Goal: Task Accomplishment & Management: Complete application form

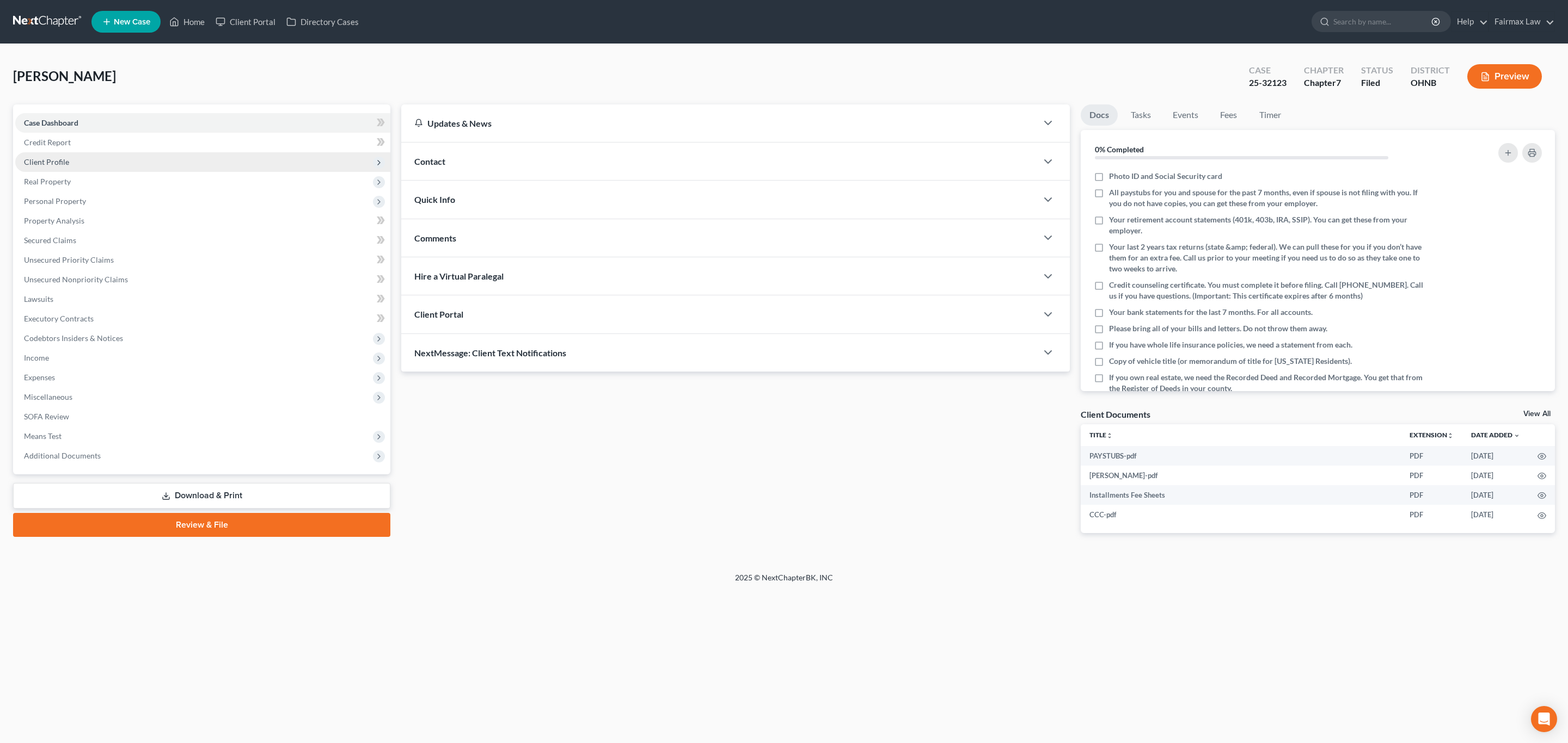
click at [57, 160] on span "Client Profile" at bounding box center [46, 161] width 45 height 9
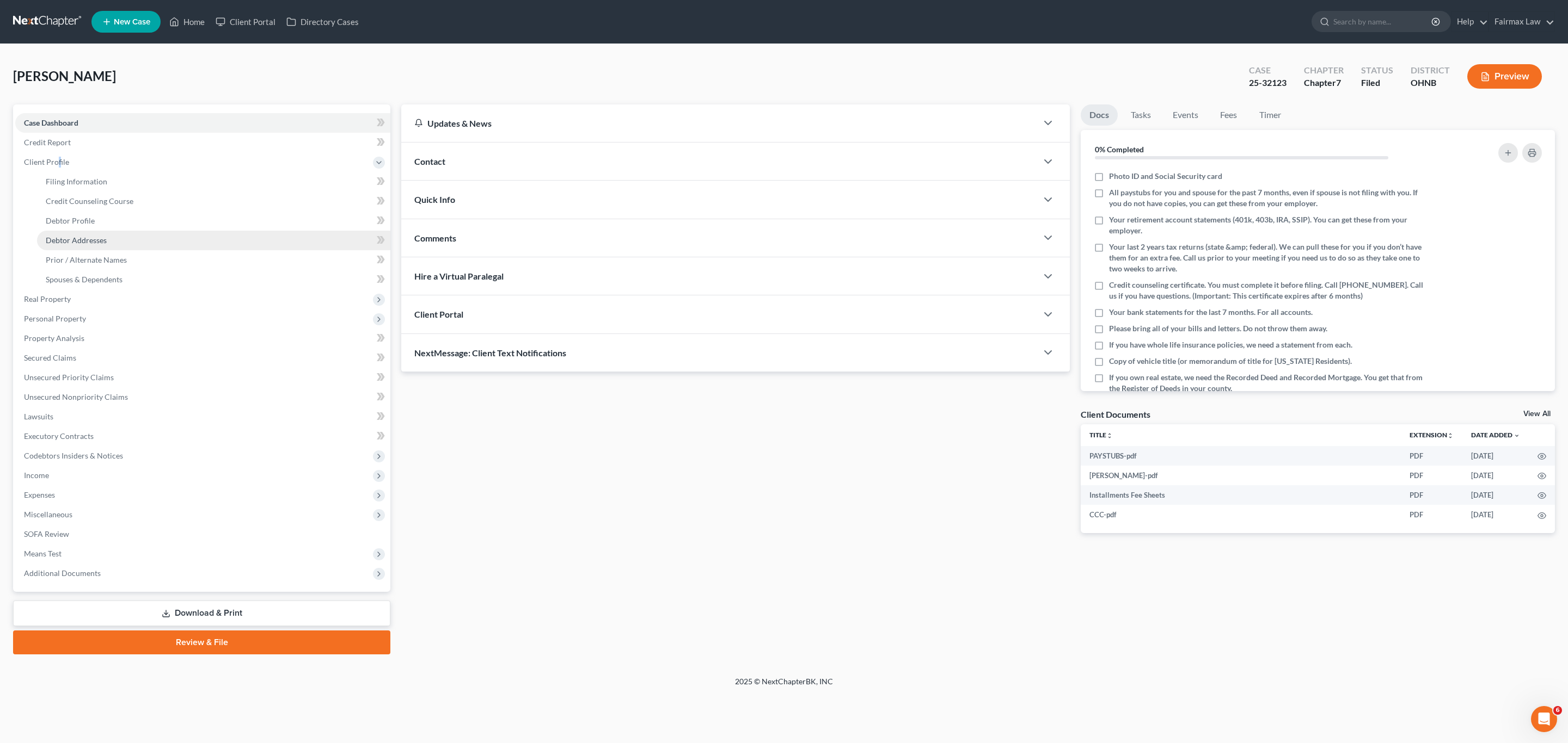
click at [76, 239] on span "Debtor Addresses" at bounding box center [76, 239] width 61 height 9
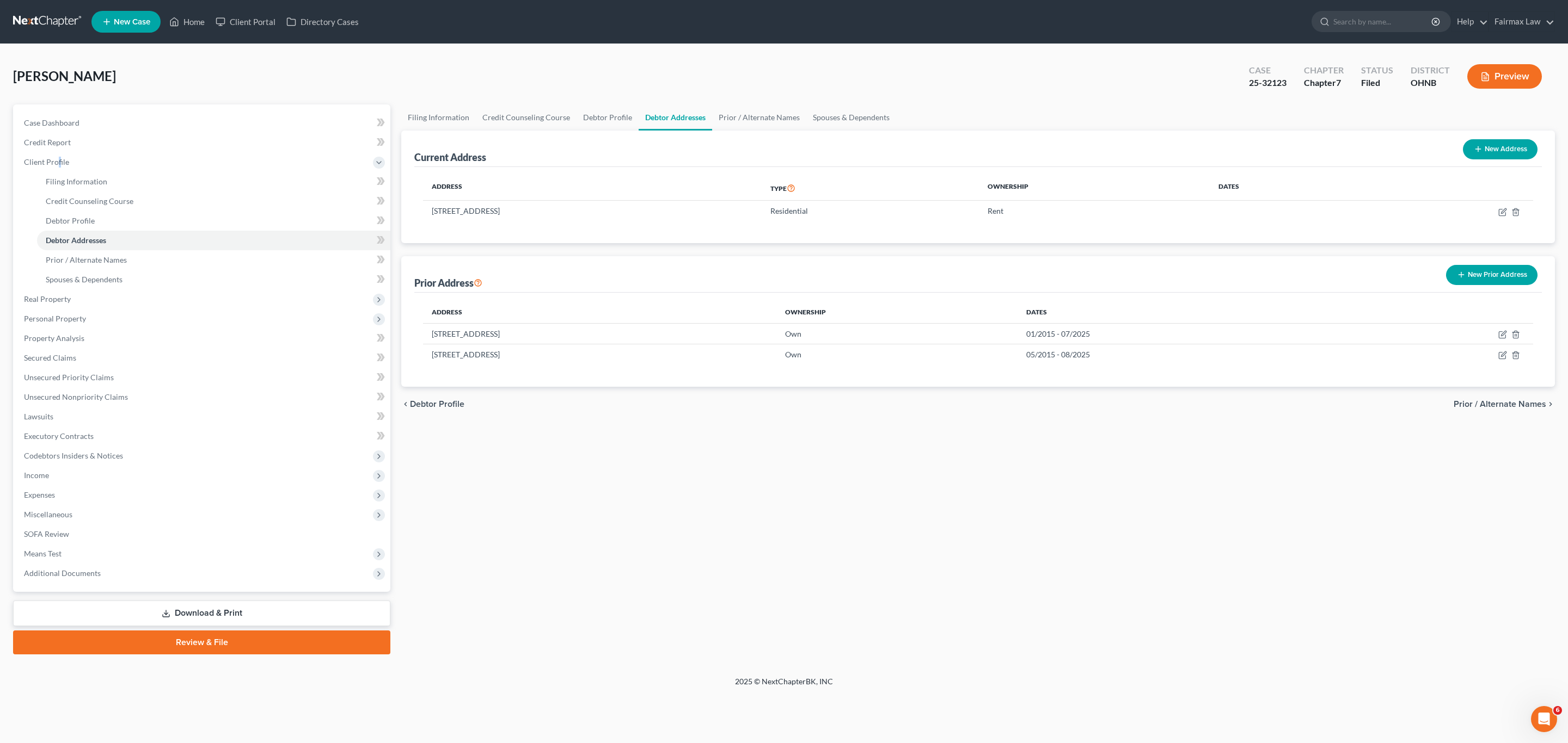
drag, startPoint x: 729, startPoint y: 501, endPoint x: 573, endPoint y: 428, distance: 172.2
click at [729, 501] on div "Filing Information Credit Counseling Course Debtor Profile Debtor Addresses Pri…" at bounding box center [978, 379] width 1165 height 550
click at [66, 181] on span "Filing Information" at bounding box center [76, 181] width 61 height 9
select select "1"
select select "0"
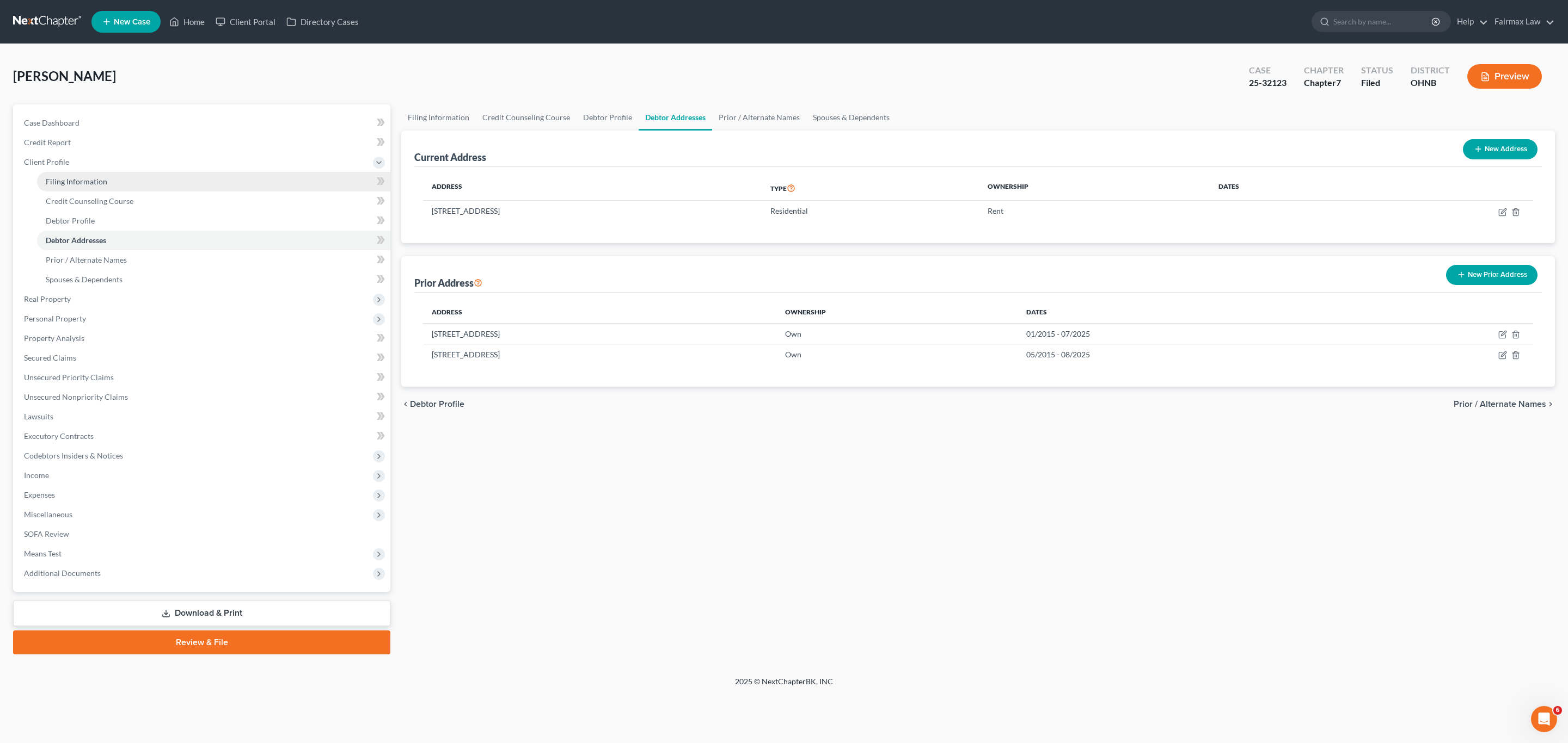
select select "0"
select select "36"
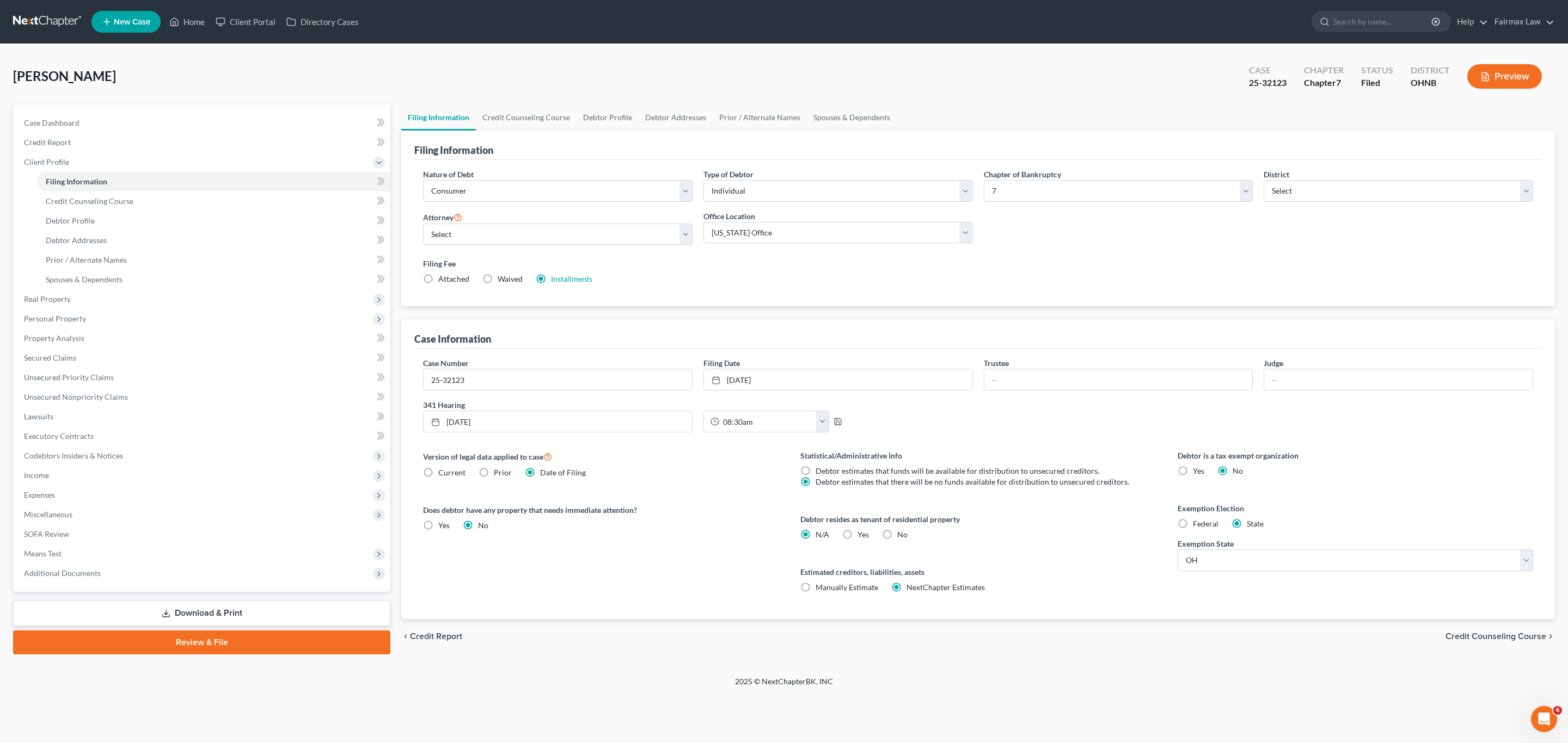
click at [575, 607] on div "Version of legal data applied to case Current Prior Date of Filing Legal data v…" at bounding box center [601, 534] width 378 height 169
click at [665, 115] on link "Debtor Addresses" at bounding box center [675, 118] width 74 height 26
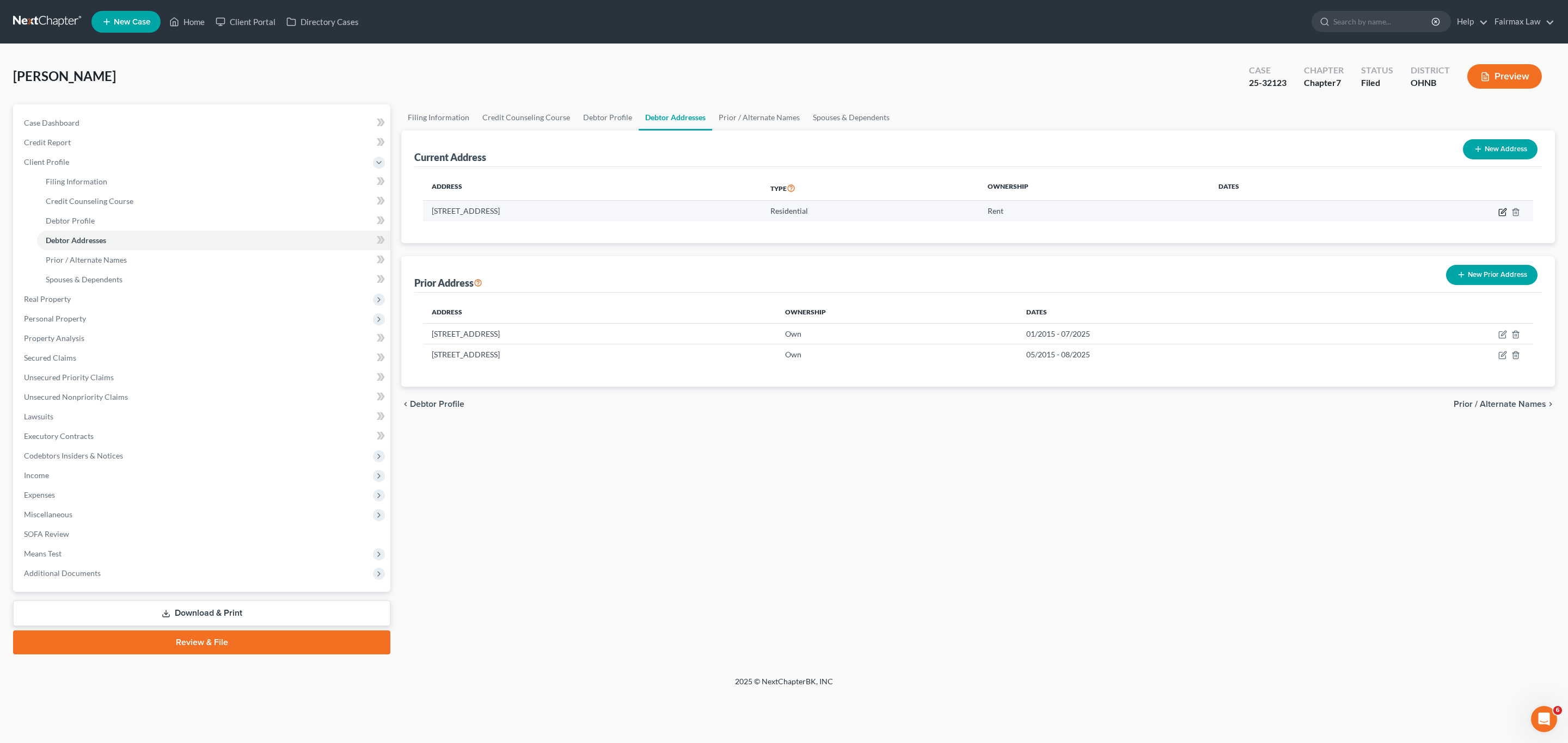
click at [1505, 215] on icon "button" at bounding box center [1502, 211] width 7 height 7
select select "36"
select select "0"
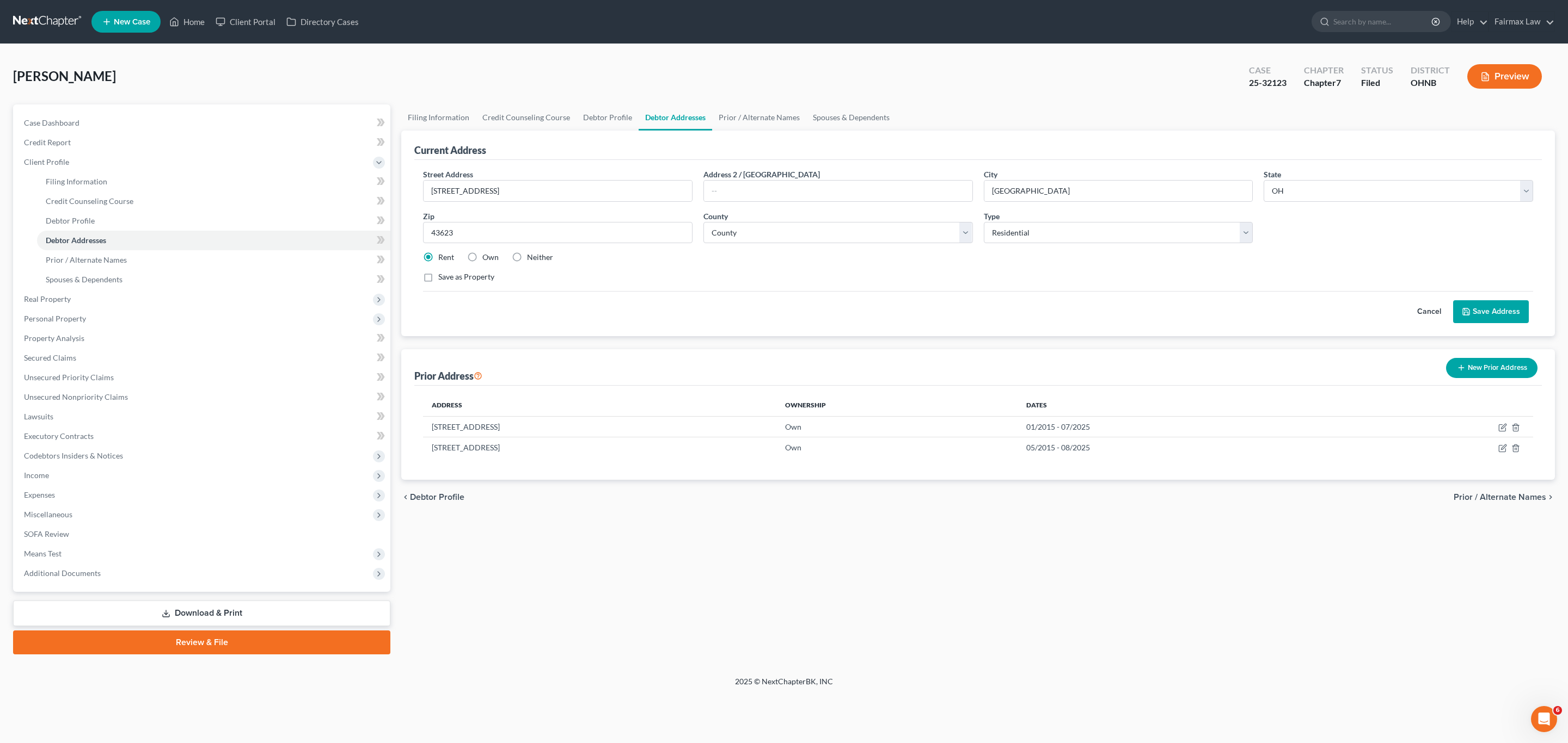
drag, startPoint x: 563, startPoint y: 620, endPoint x: 721, endPoint y: 529, distance: 182.3
click at [563, 620] on div "Filing Information Credit Counseling Course Debtor Profile Debtor Addresses Pri…" at bounding box center [978, 379] width 1165 height 550
click at [76, 181] on span "Filing Information" at bounding box center [76, 181] width 61 height 9
select select "1"
select select "0"
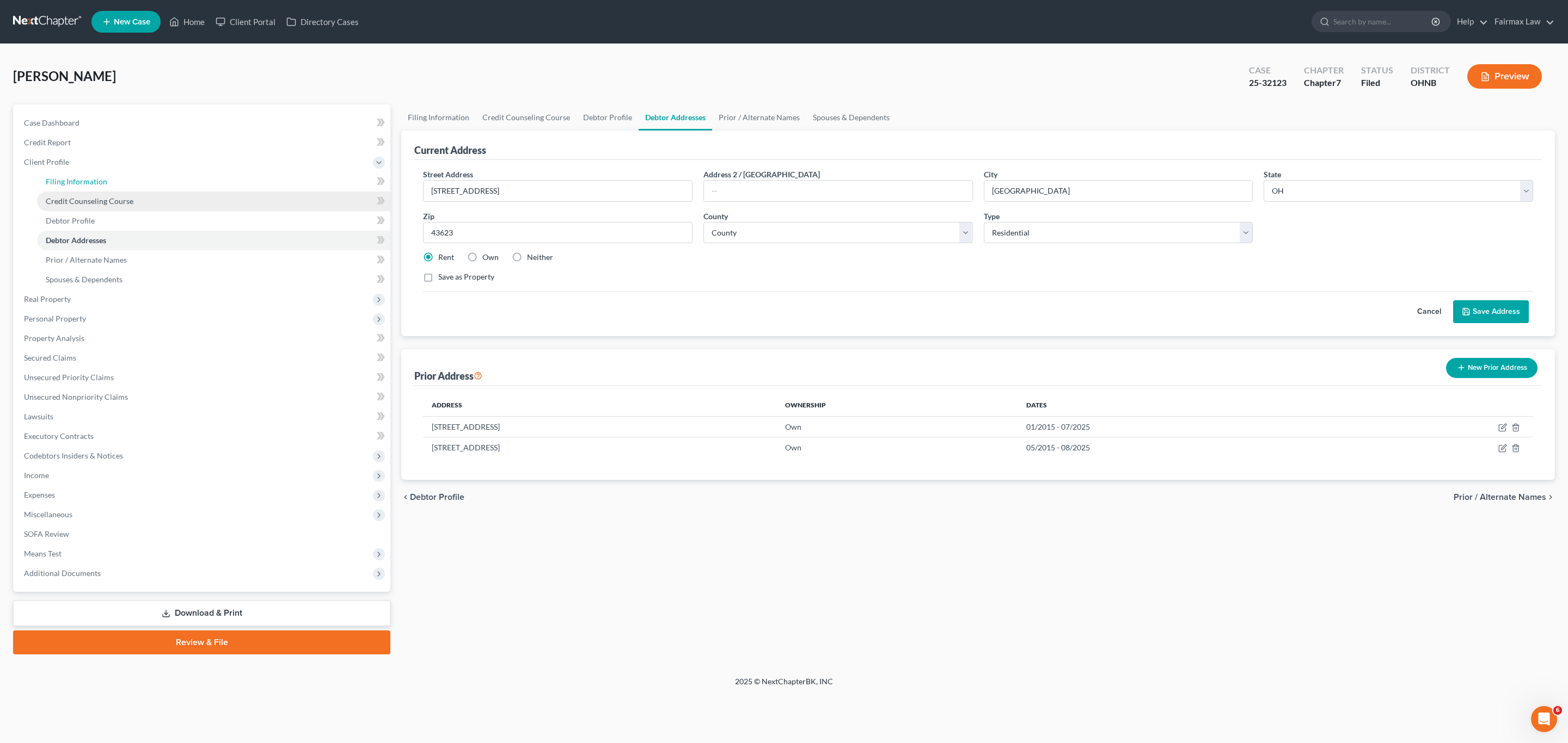
select select "0"
select select "61"
select select "12"
select select "0"
select select "36"
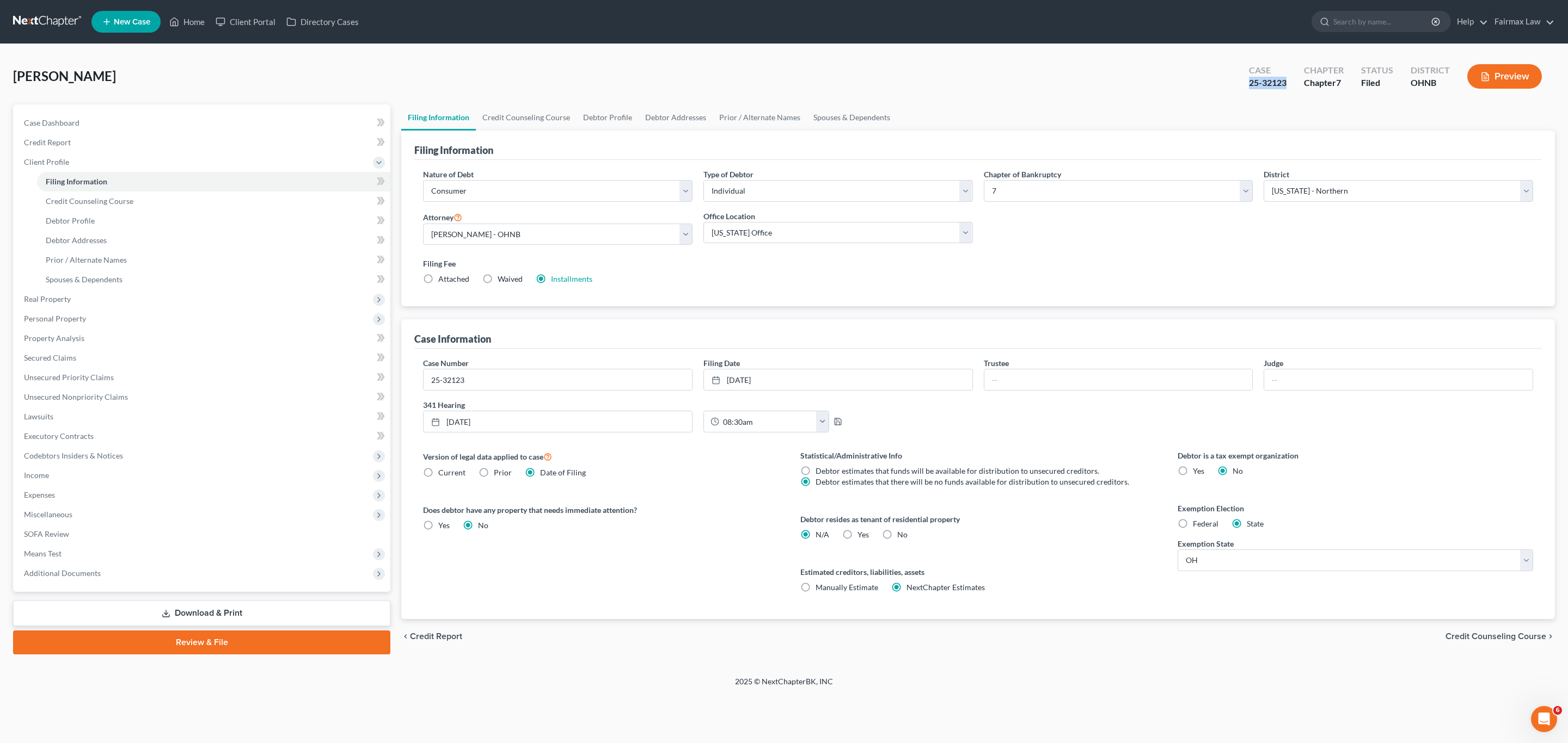
drag, startPoint x: 1285, startPoint y: 83, endPoint x: 1247, endPoint y: 84, distance: 38.0
click at [1247, 84] on div "Case 25-32123" at bounding box center [1267, 77] width 55 height 32
copy div "25-32123"
click at [108, 573] on span "Additional Documents" at bounding box center [202, 573] width 375 height 20
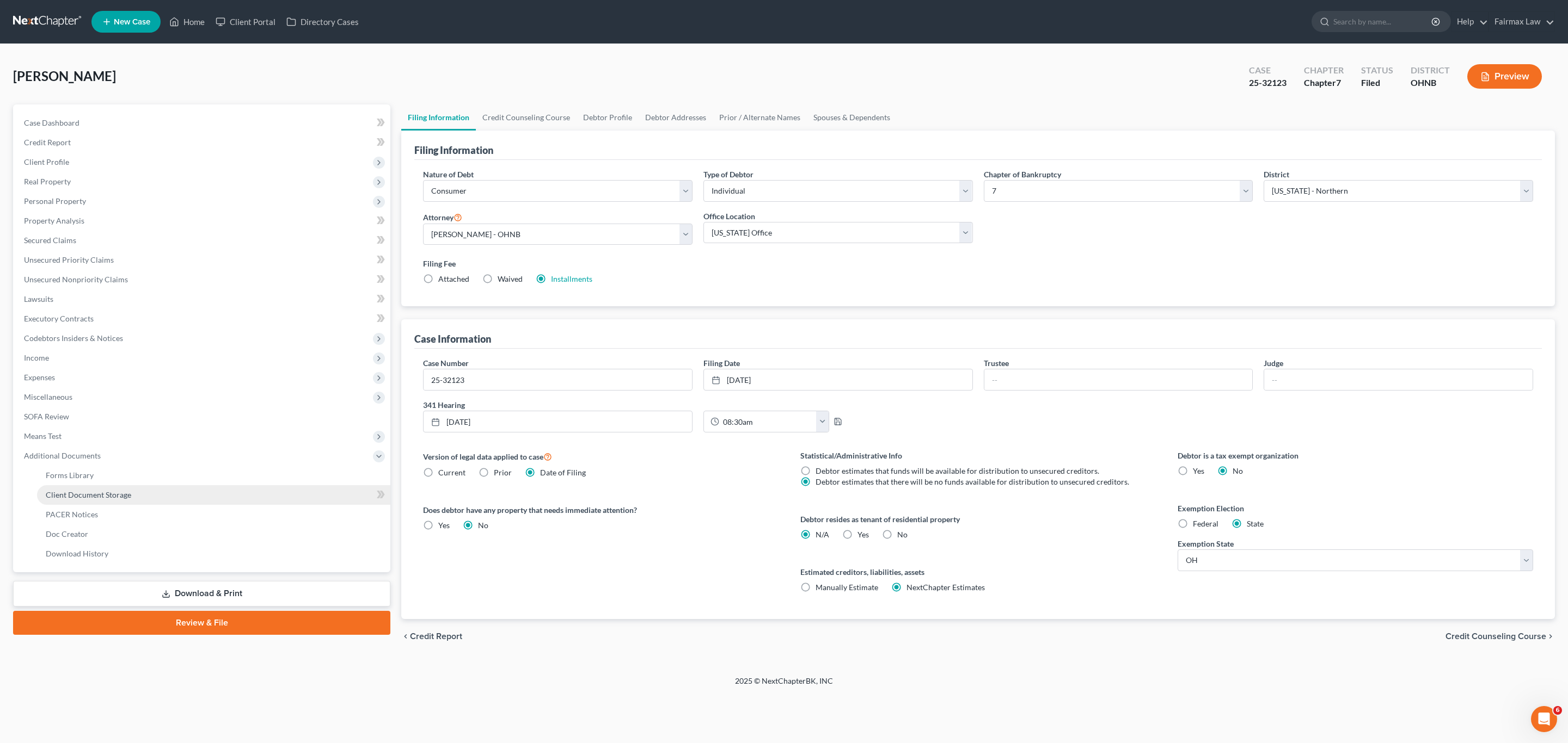
click at [87, 501] on link "Client Document Storage" at bounding box center [213, 495] width 353 height 20
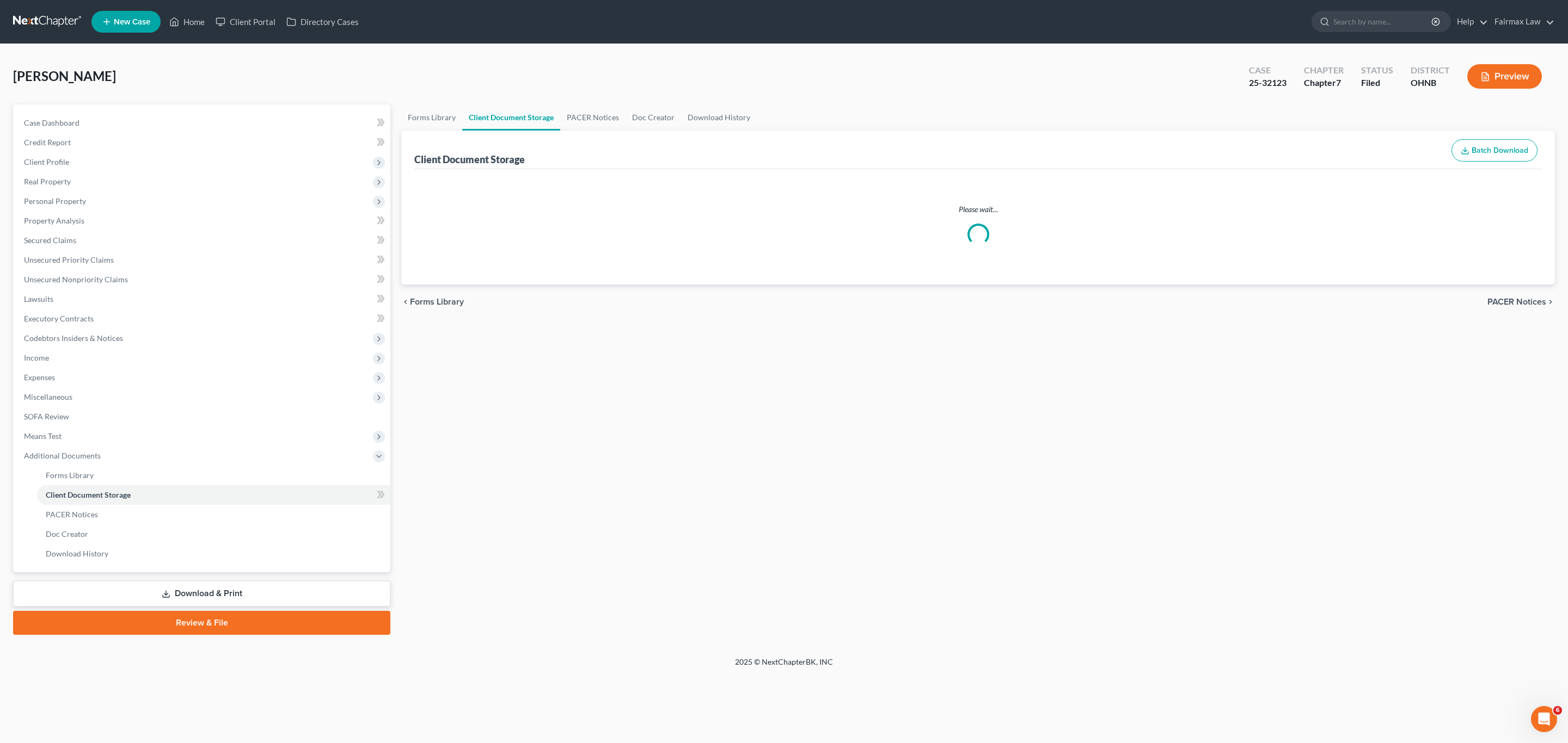
select select "5"
select select "24"
select select "16"
select select "20"
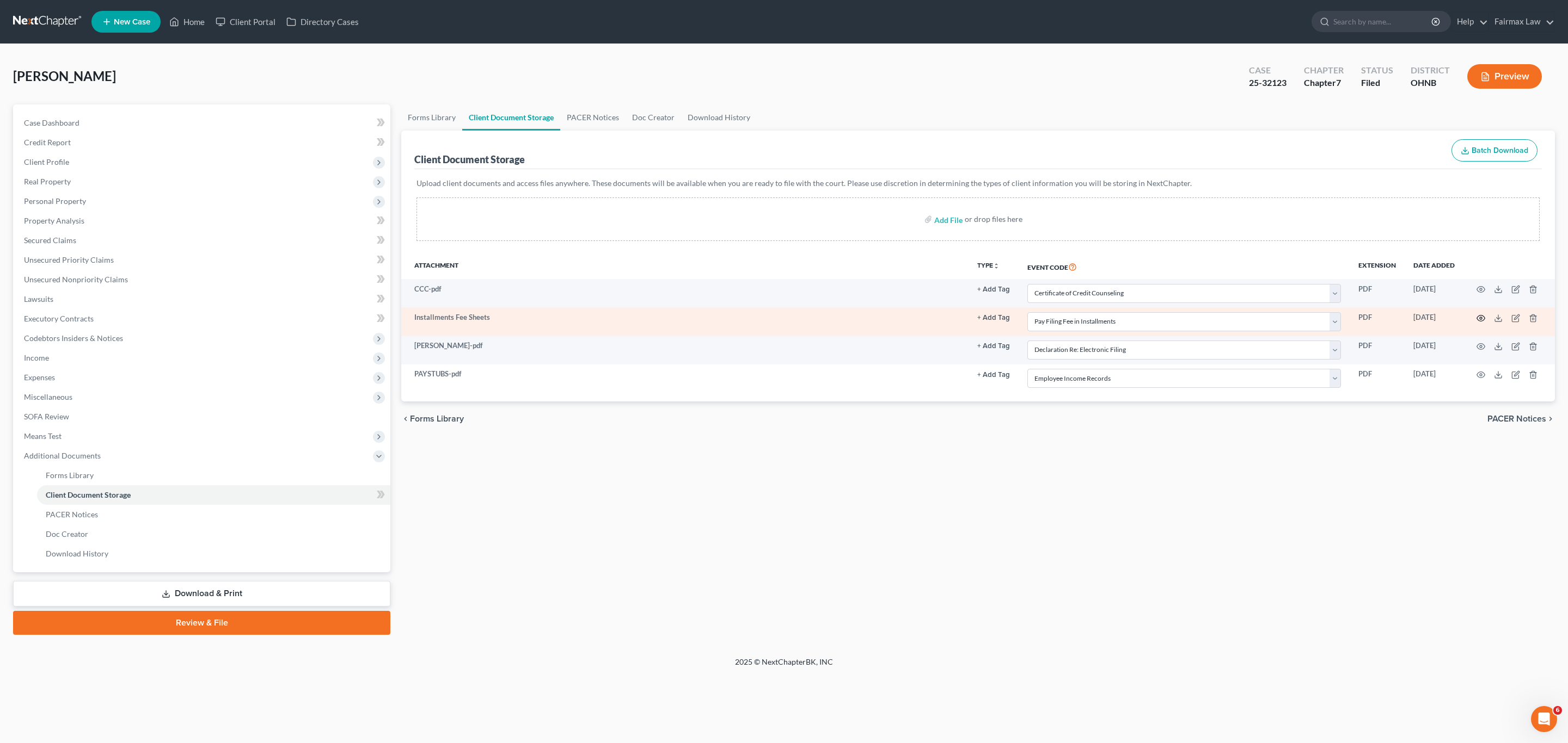
click at [1478, 316] on icon "button" at bounding box center [1480, 318] width 9 height 9
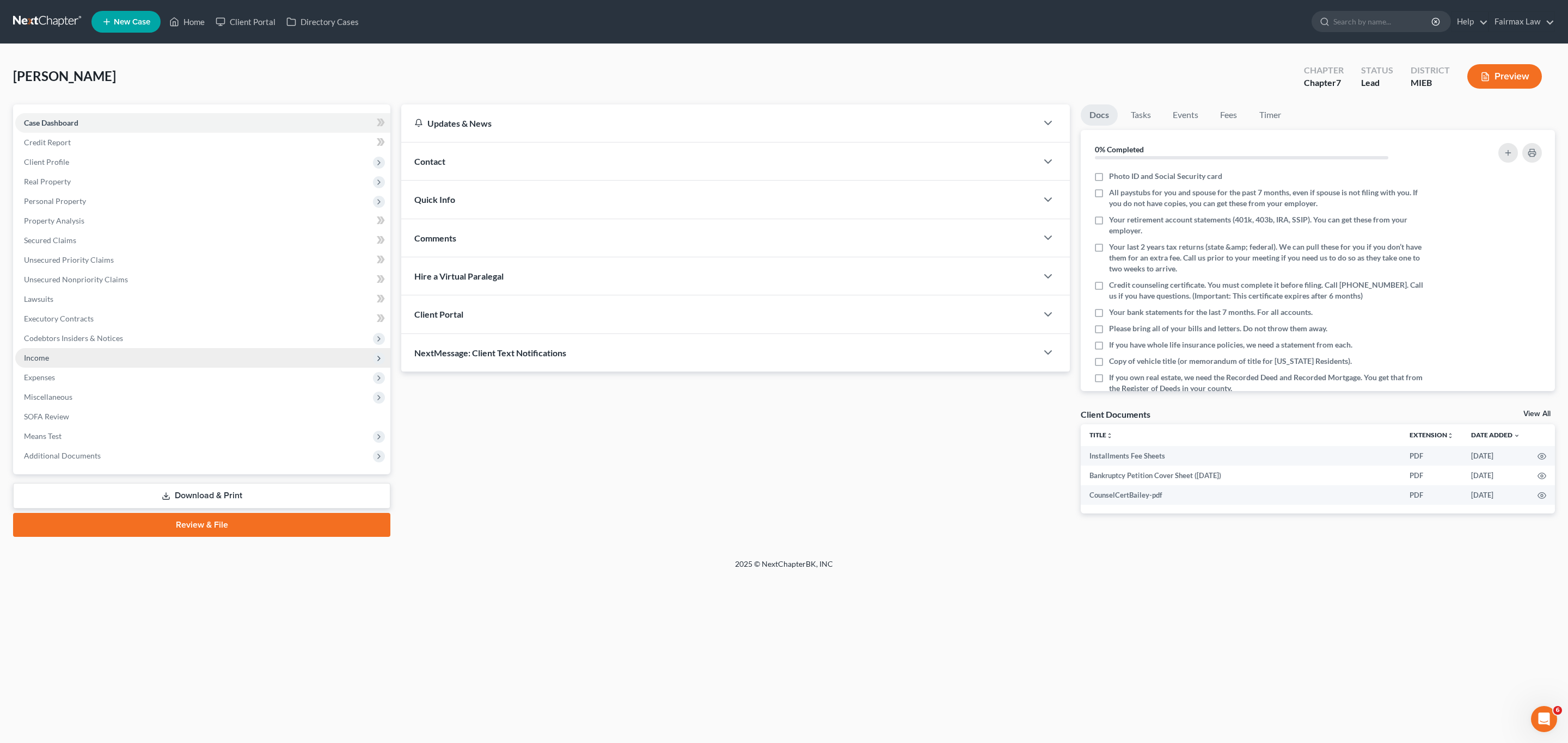
click at [45, 358] on span "Income" at bounding box center [36, 357] width 25 height 9
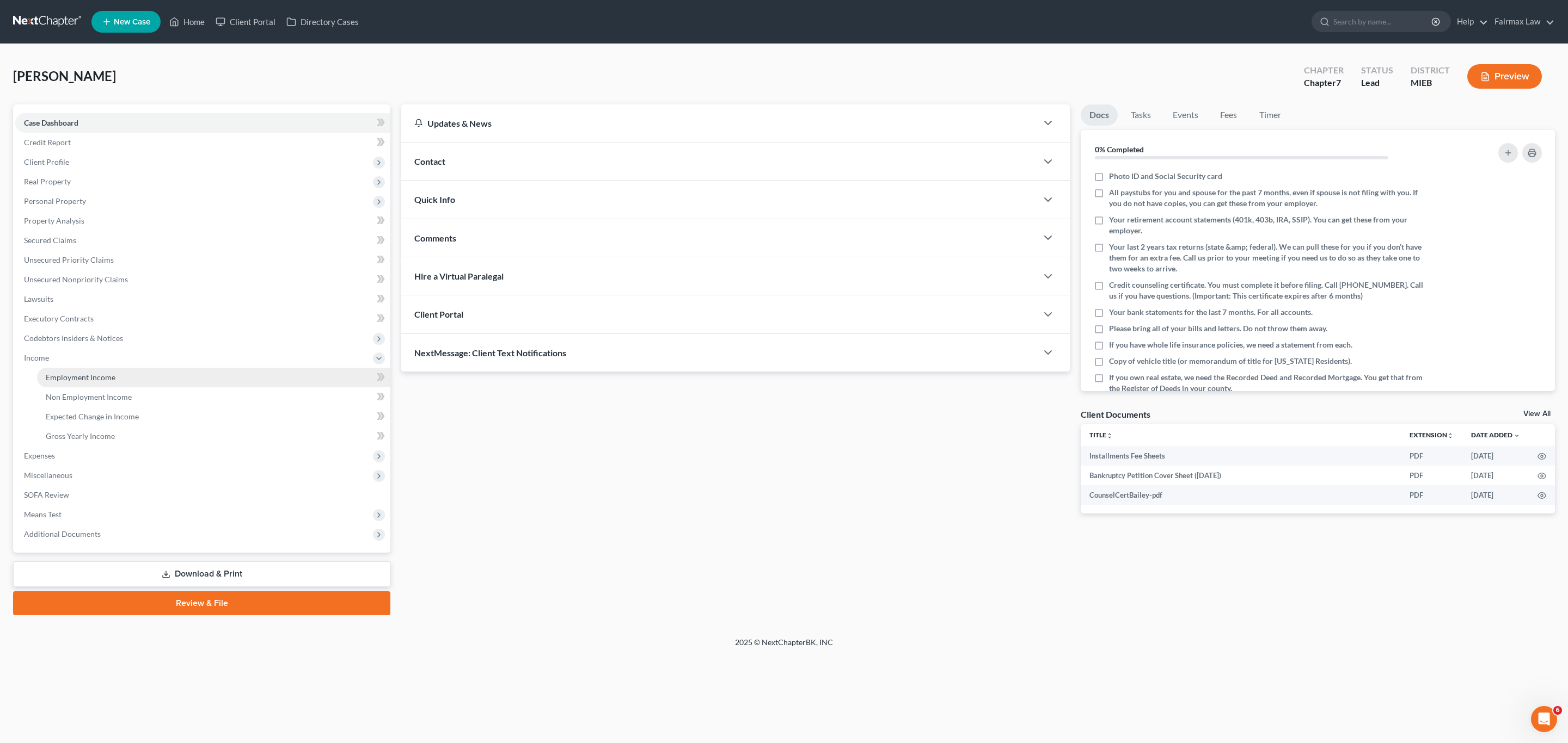
drag, startPoint x: 72, startPoint y: 372, endPoint x: 314, endPoint y: 370, distance: 242.0
click at [73, 372] on span "Employment Income" at bounding box center [80, 376] width 69 height 9
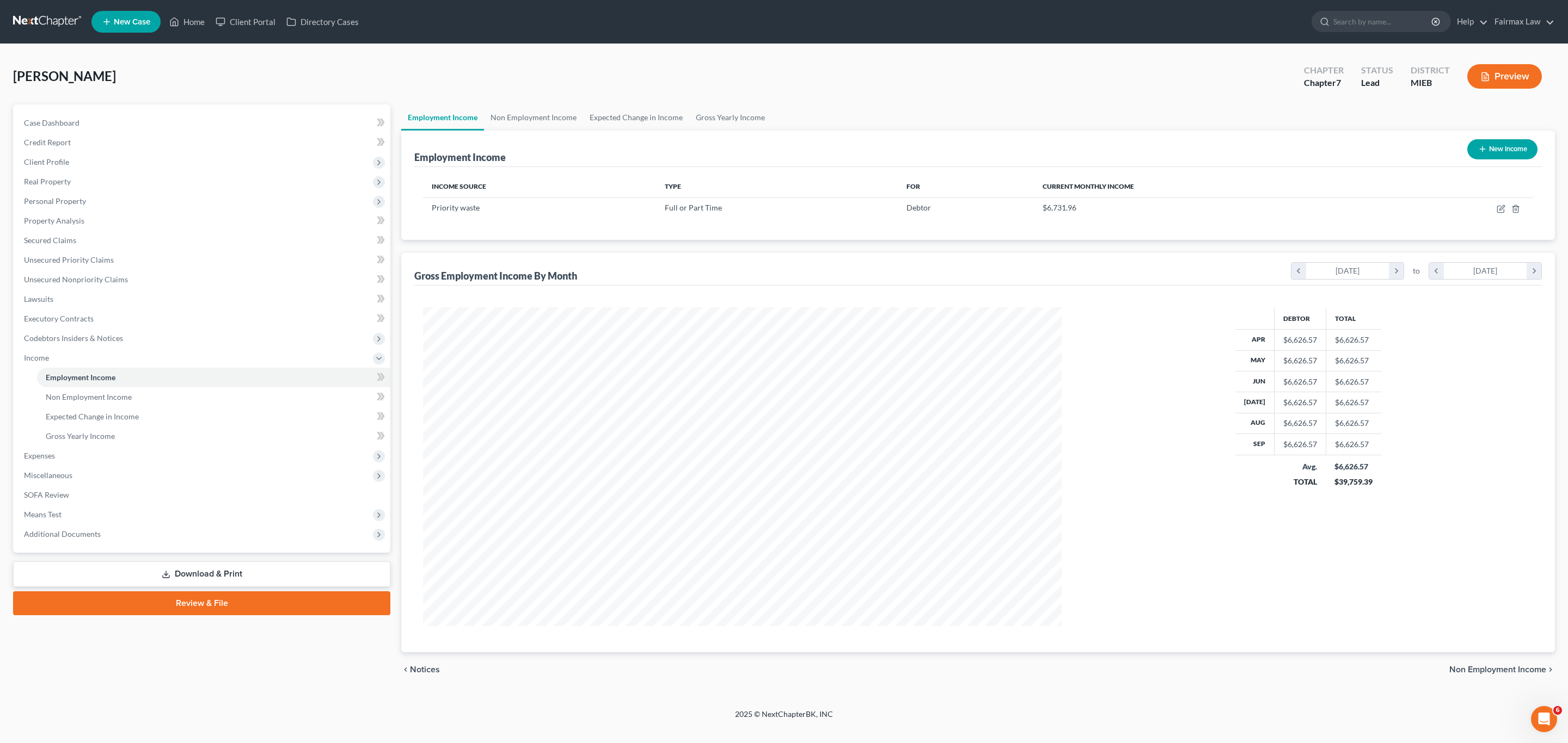
scroll to position [318, 659]
click at [1501, 208] on icon "button" at bounding box center [1501, 207] width 5 height 5
select select "0"
select select "23"
select select "3"
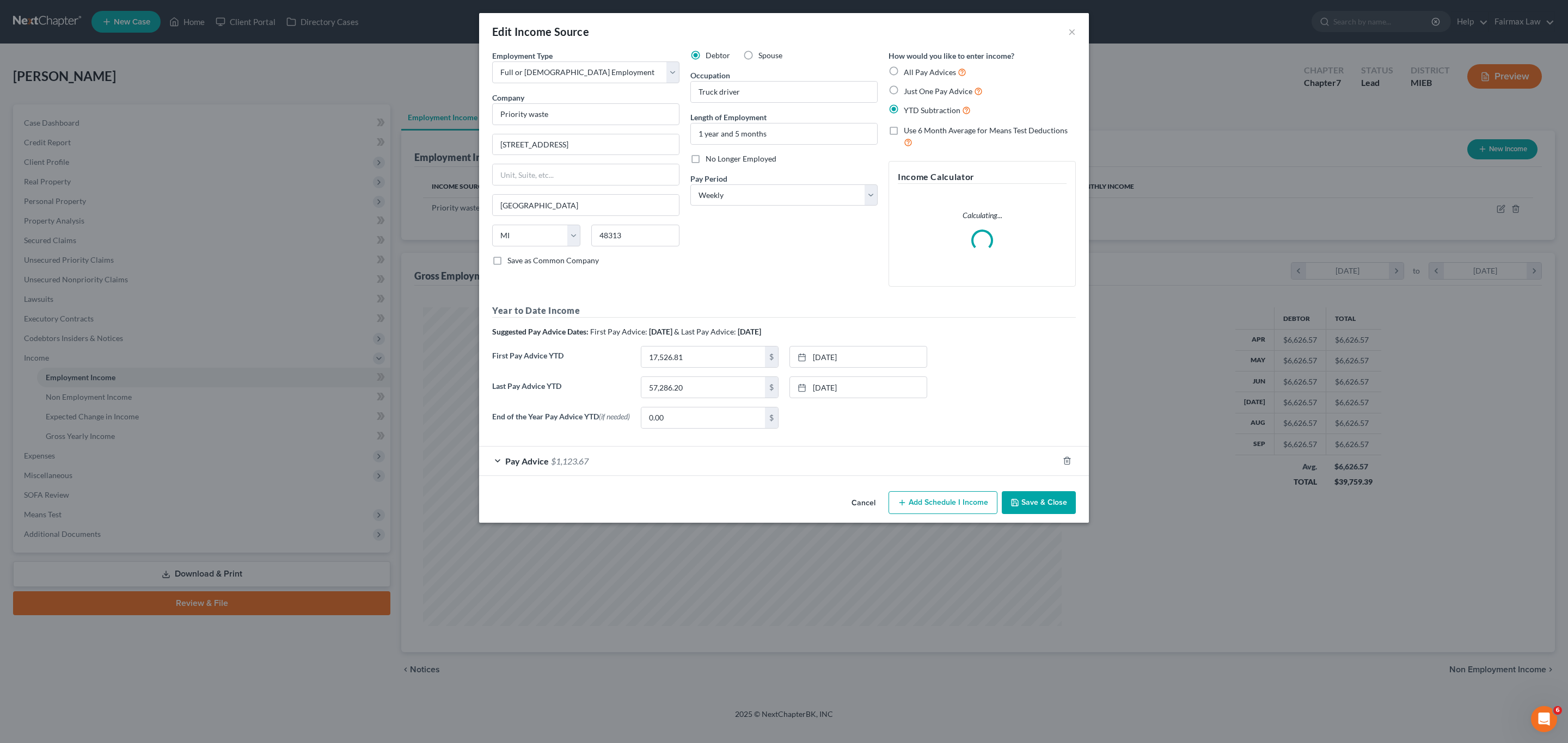
click at [727, 469] on div "Pay Advice $1,123.67" at bounding box center [768, 460] width 579 height 29
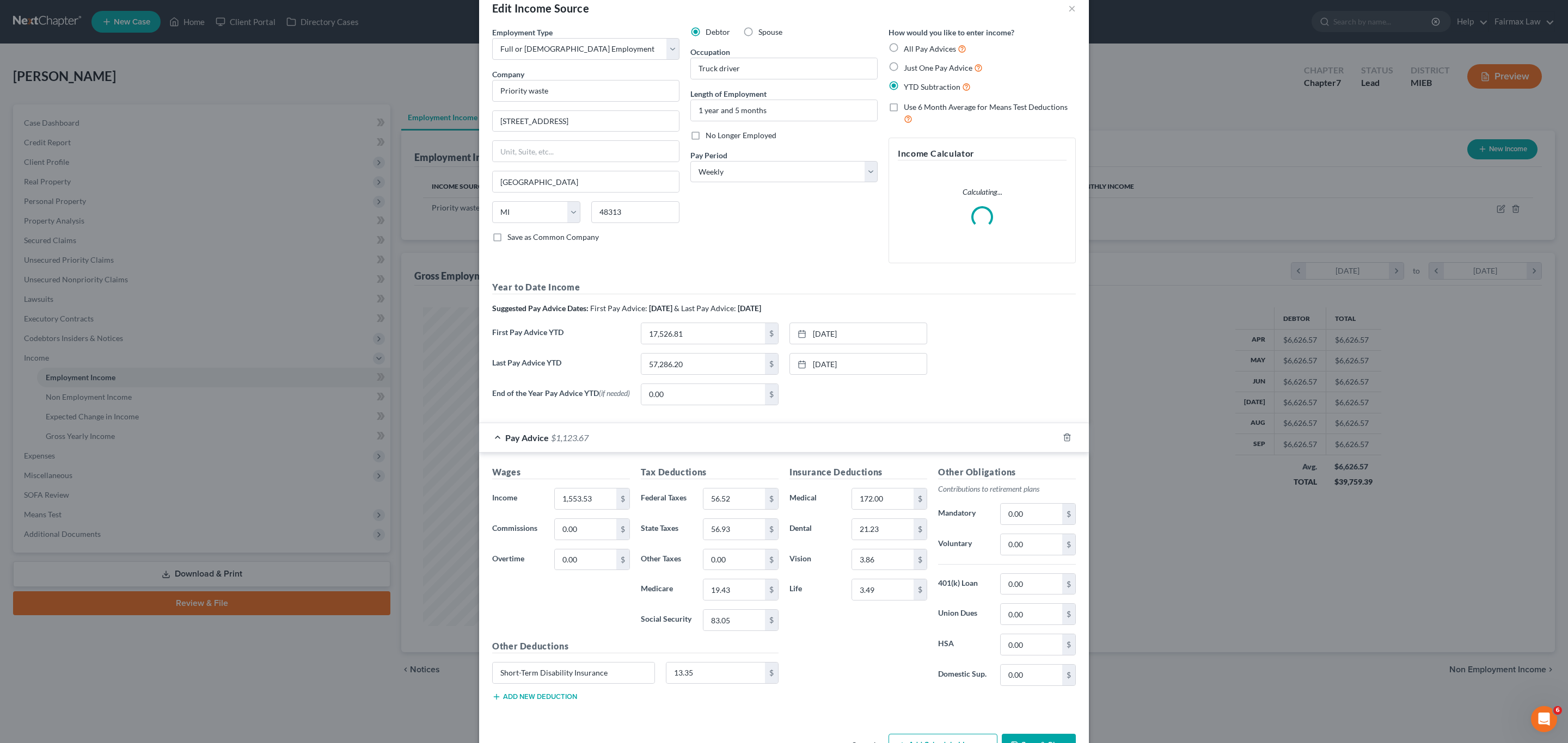
scroll to position [0, 0]
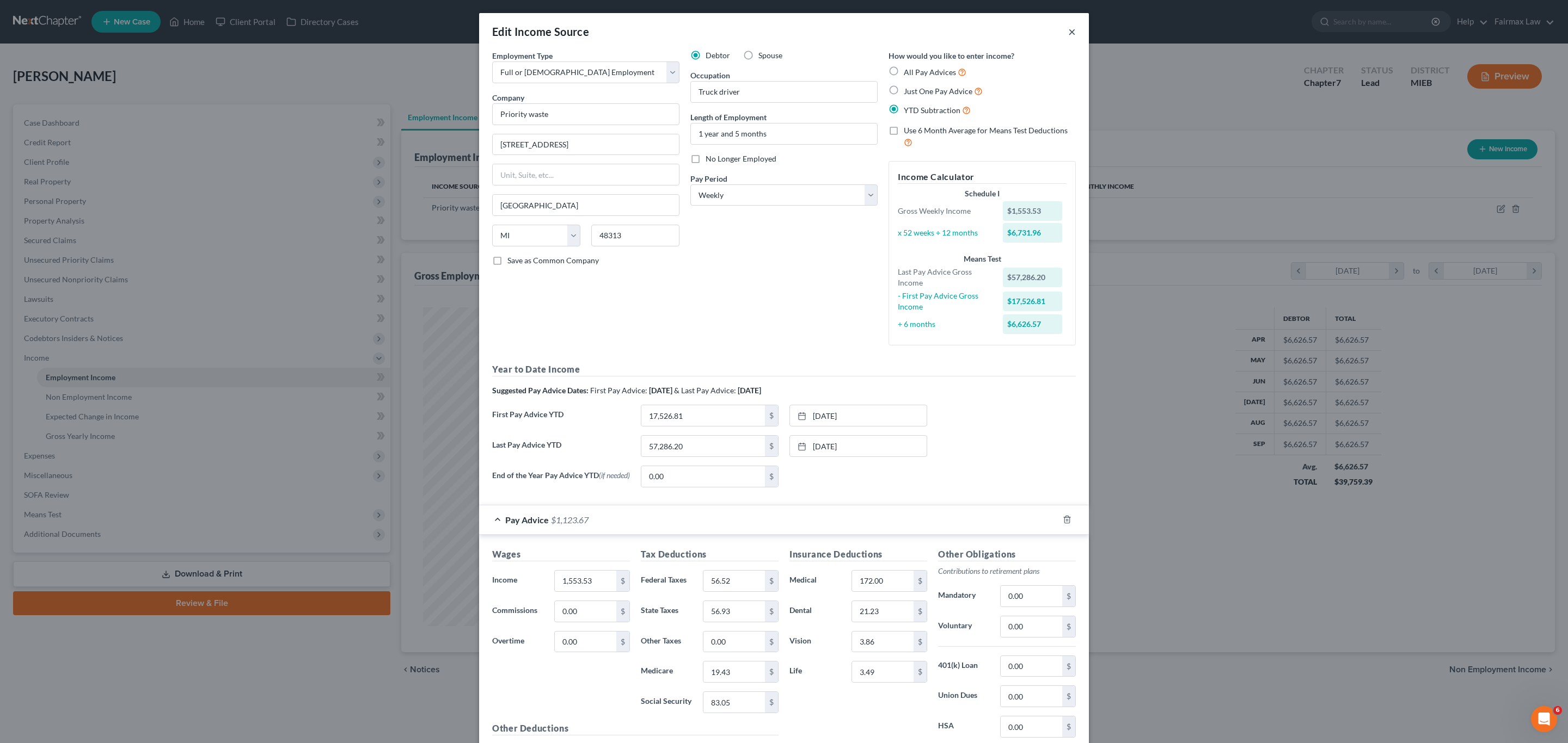
click at [1068, 33] on button "×" at bounding box center [1072, 31] width 8 height 13
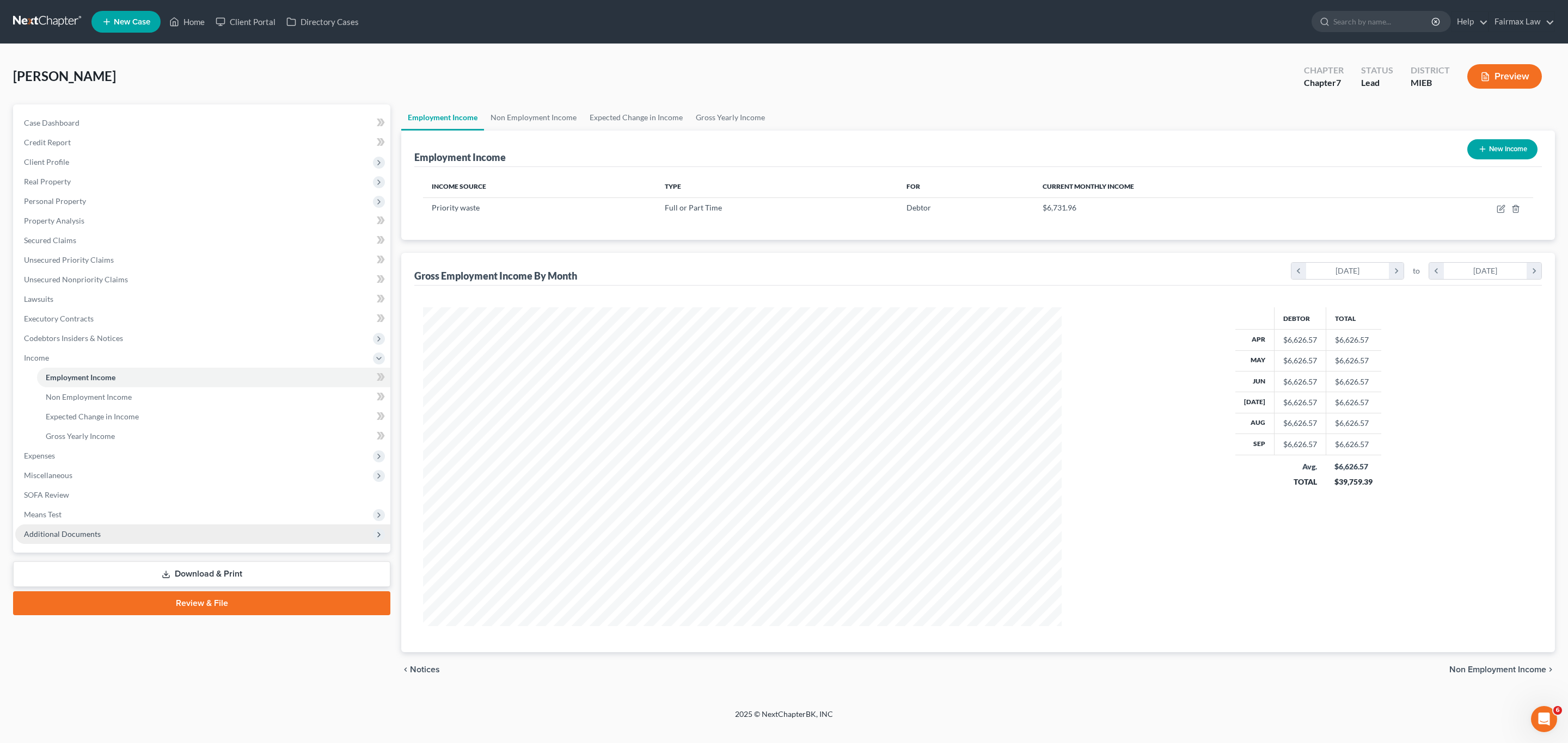
scroll to position [318, 659]
click at [62, 469] on span "Miscellaneous" at bounding box center [202, 475] width 375 height 20
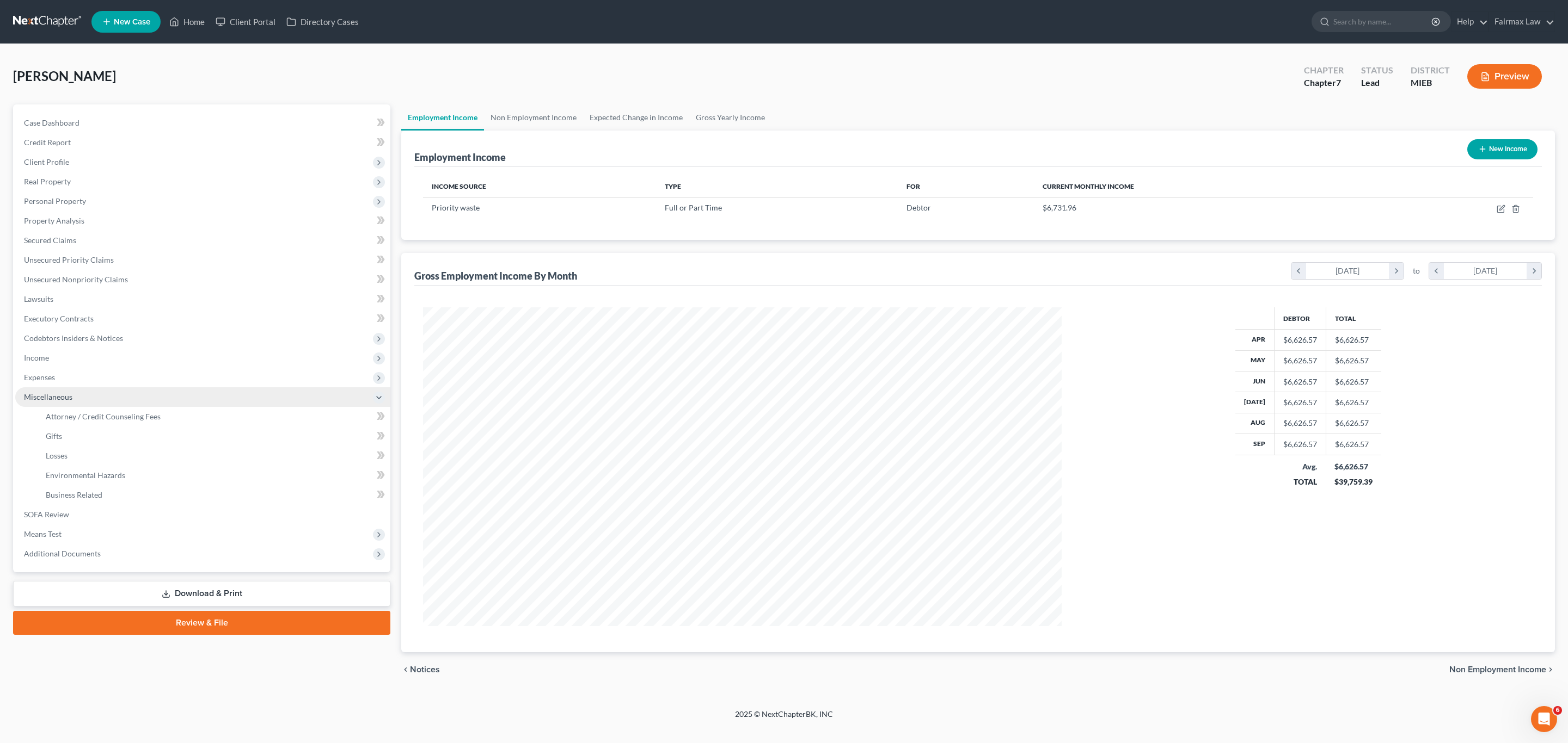
scroll to position [543658, 543656]
click at [142, 417] on span "Attorney / Credit Counseling Fees" at bounding box center [103, 416] width 115 height 9
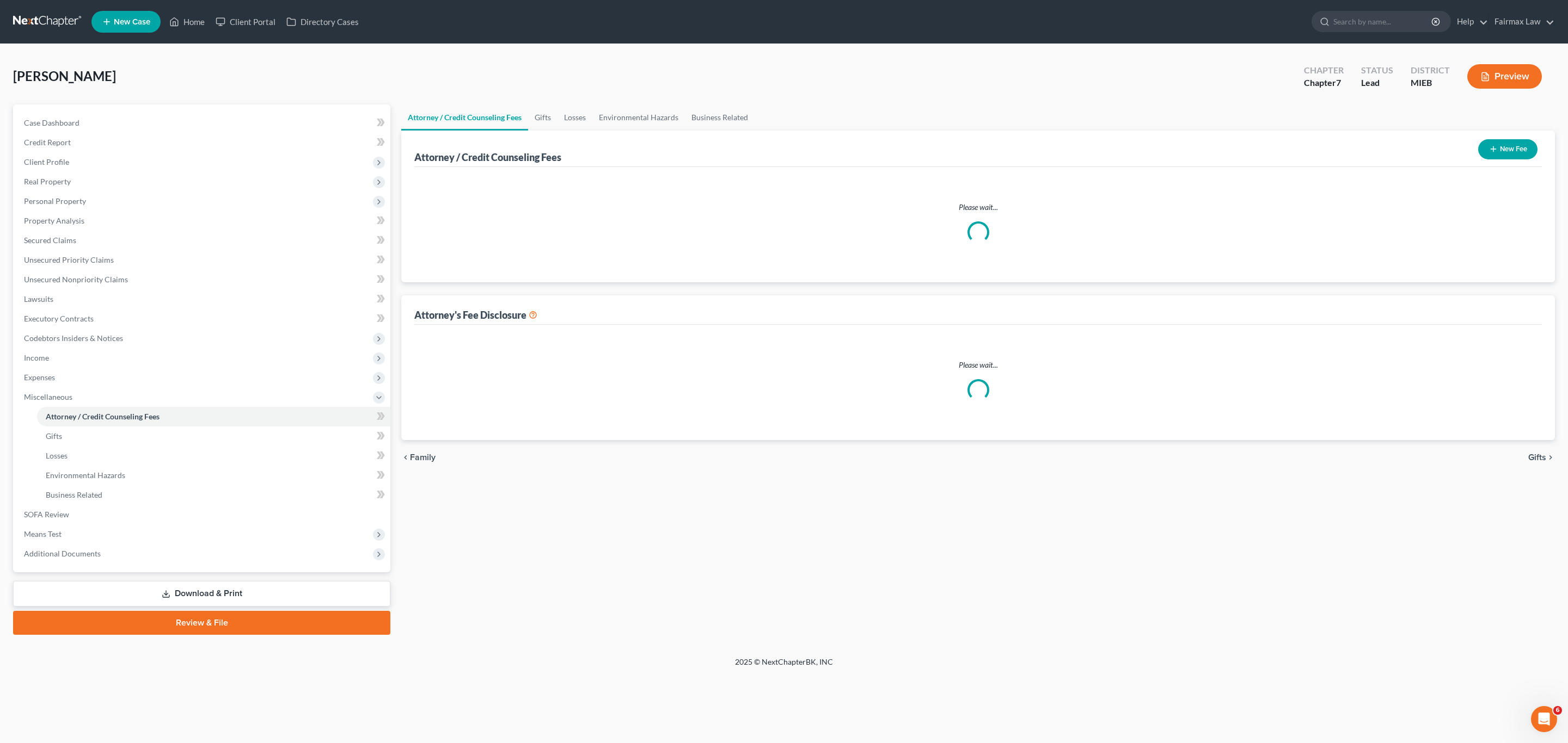
select select "2"
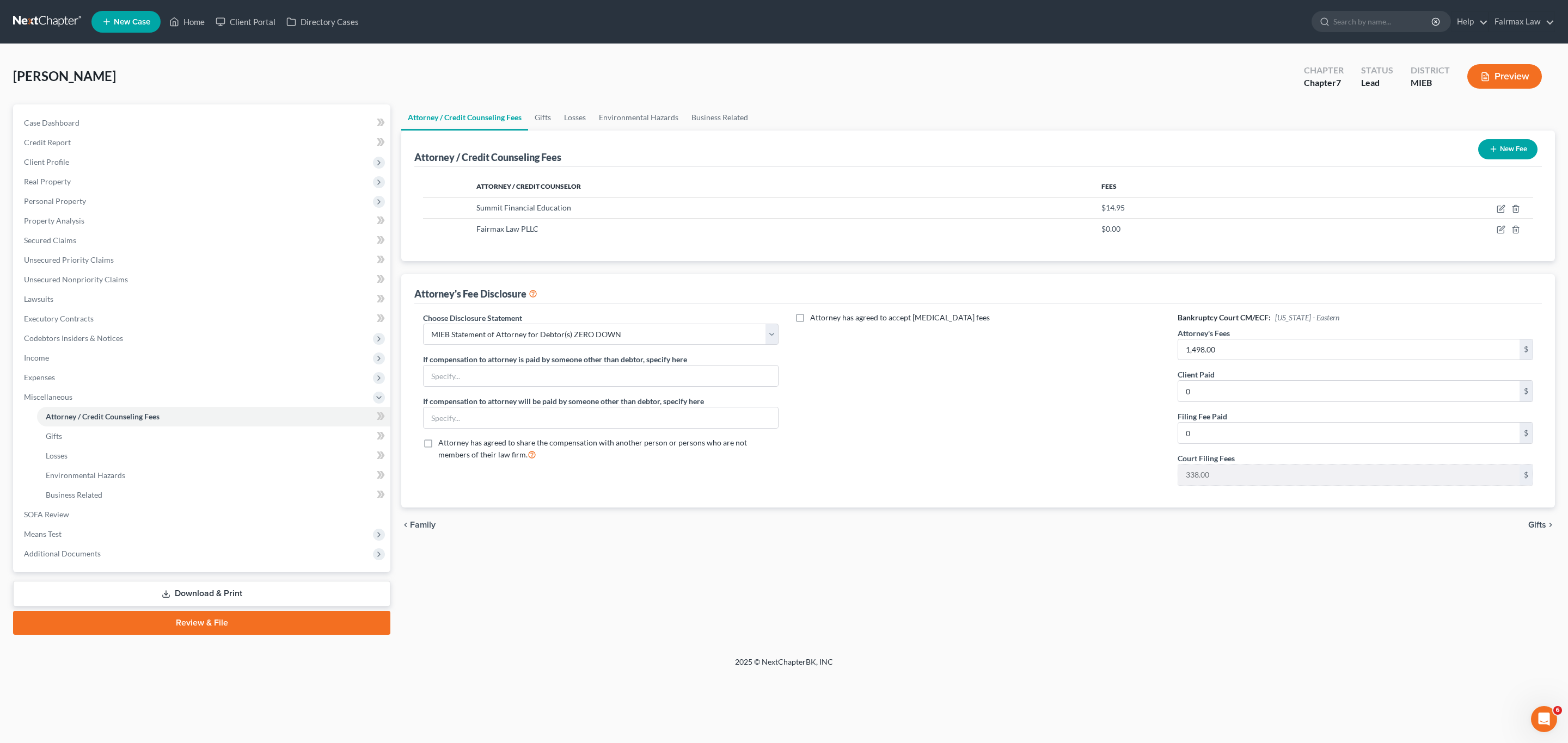
click at [190, 586] on link "Download & Print" at bounding box center [202, 594] width 378 height 26
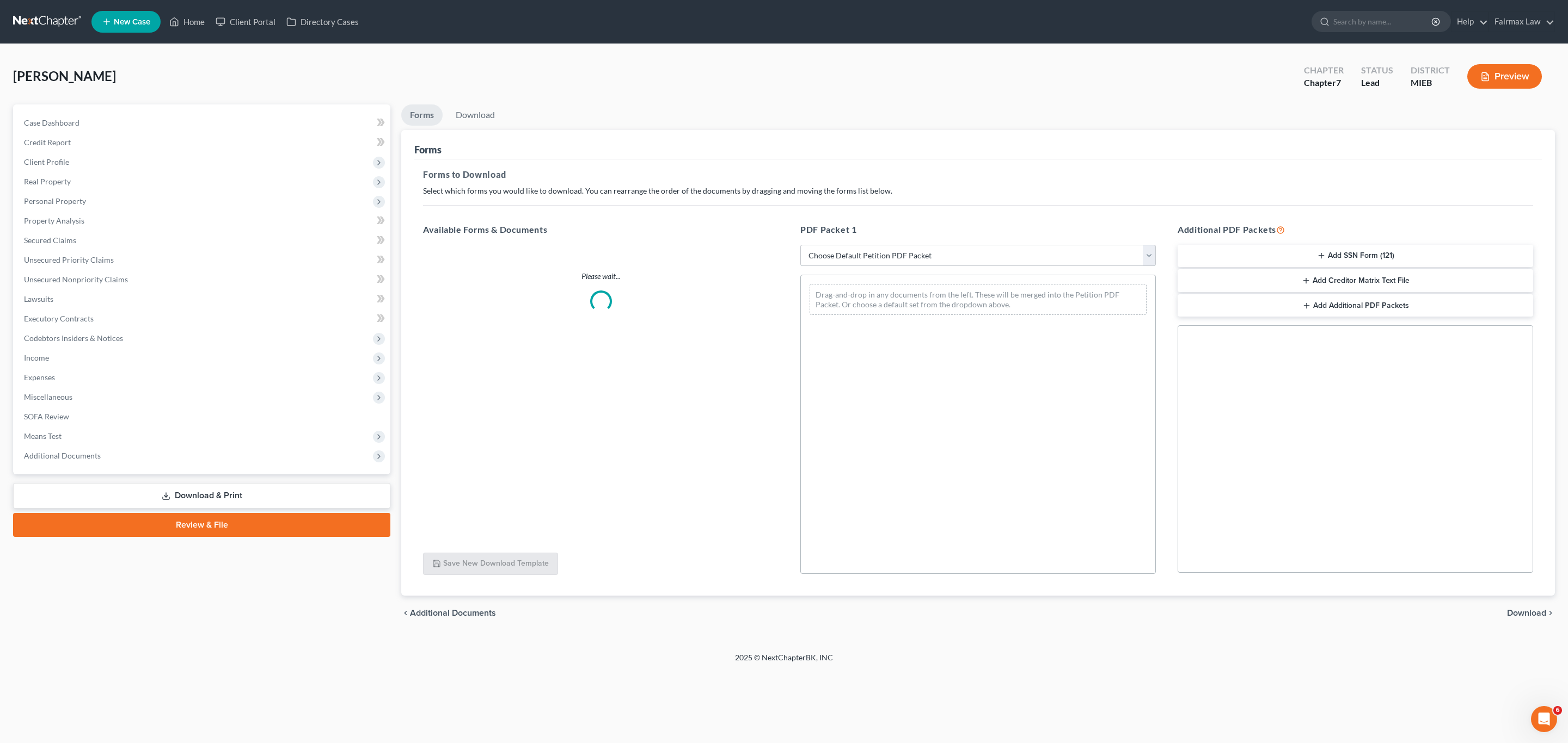
click at [919, 260] on select "Choose Default Petition PDF Packet Complete Bankruptcy Petition (all forms and …" at bounding box center [978, 256] width 356 height 22
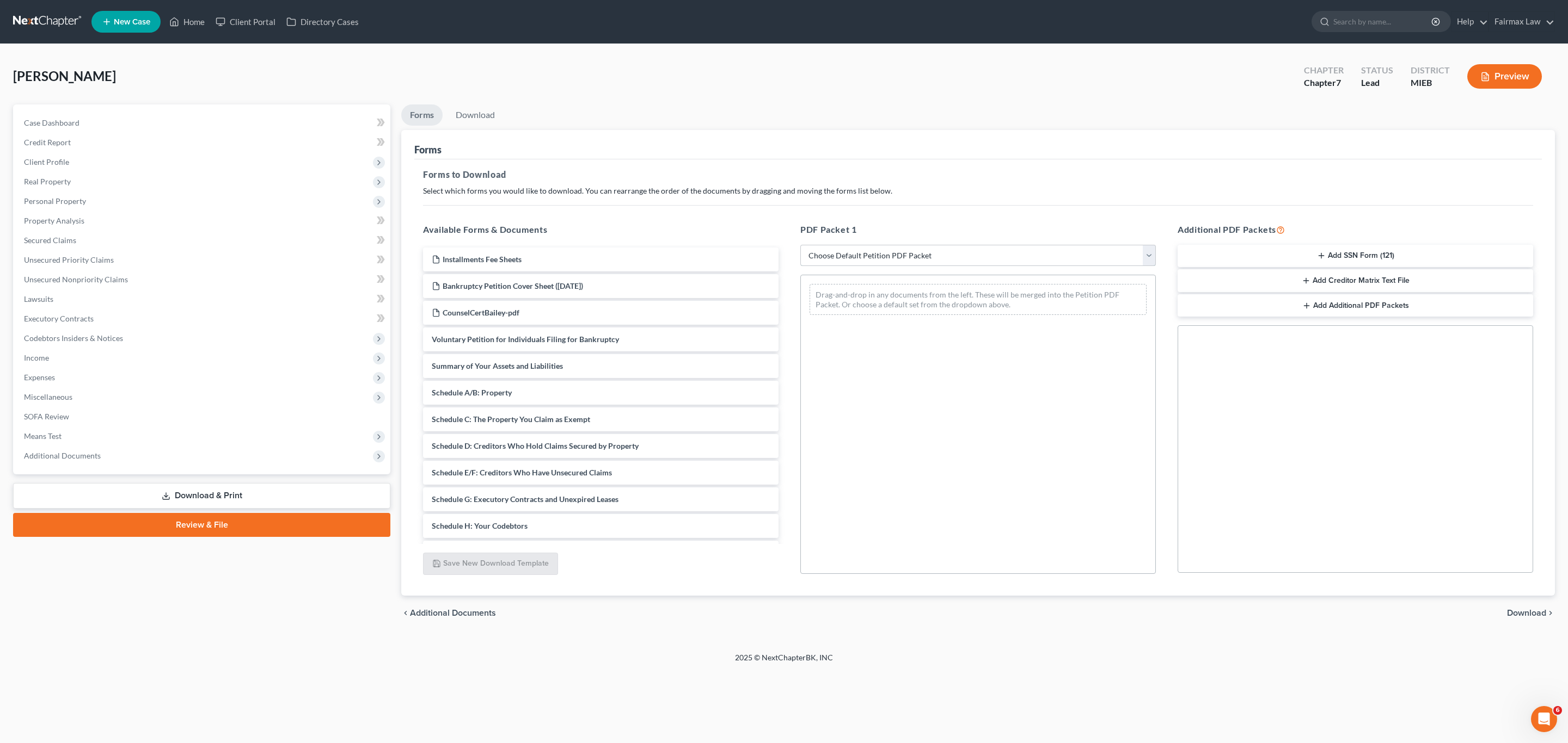
select select "1"
click at [800, 245] on select "Choose Default Petition PDF Packet Complete Bankruptcy Petition (all forms and …" at bounding box center [978, 256] width 356 height 22
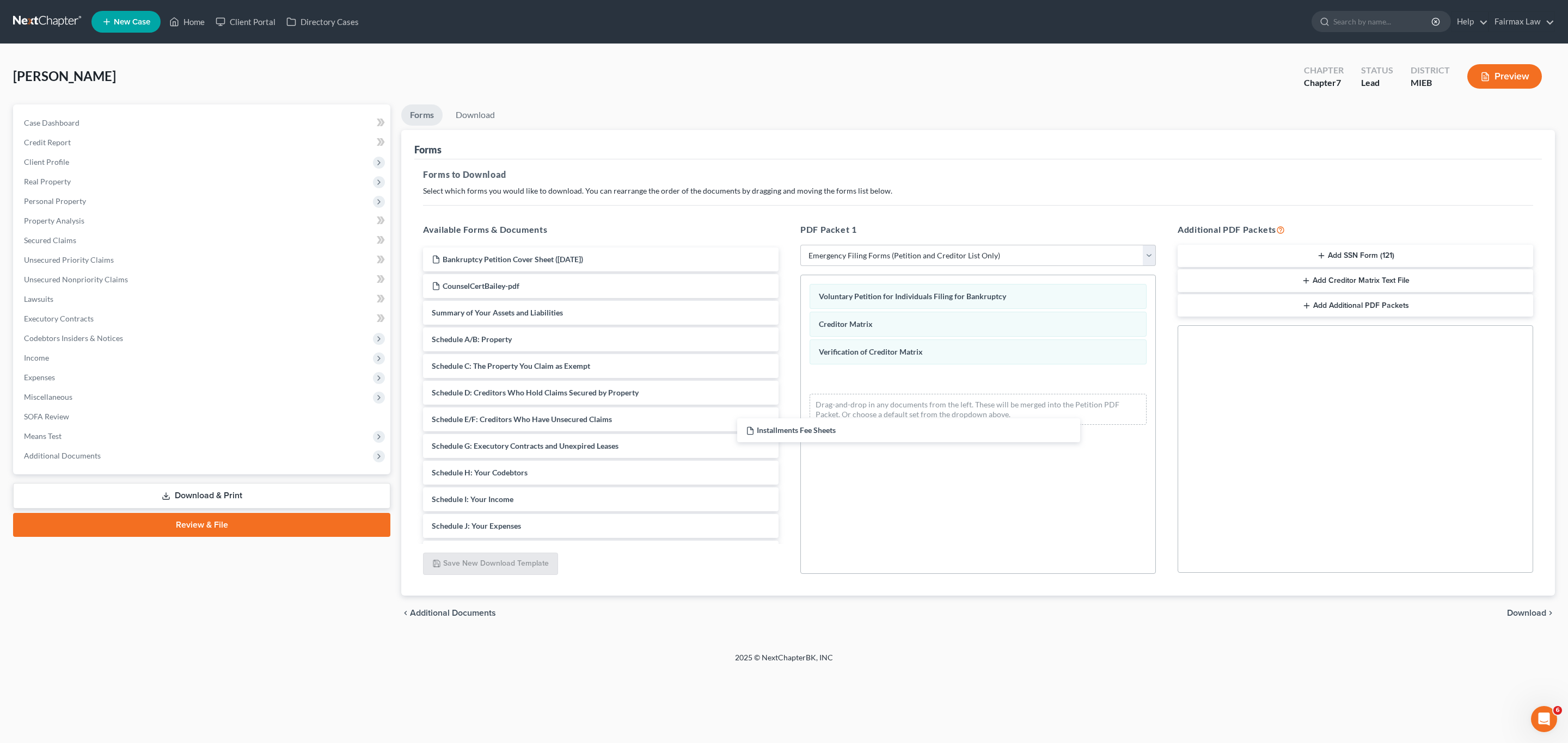
drag, startPoint x: 488, startPoint y: 263, endPoint x: 948, endPoint y: 436, distance: 491.5
click at [787, 449] on div "Installments Fee Sheets Installments Fee Sheets Bankruptcy Petition Cover Sheet…" at bounding box center [600, 473] width 373 height 451
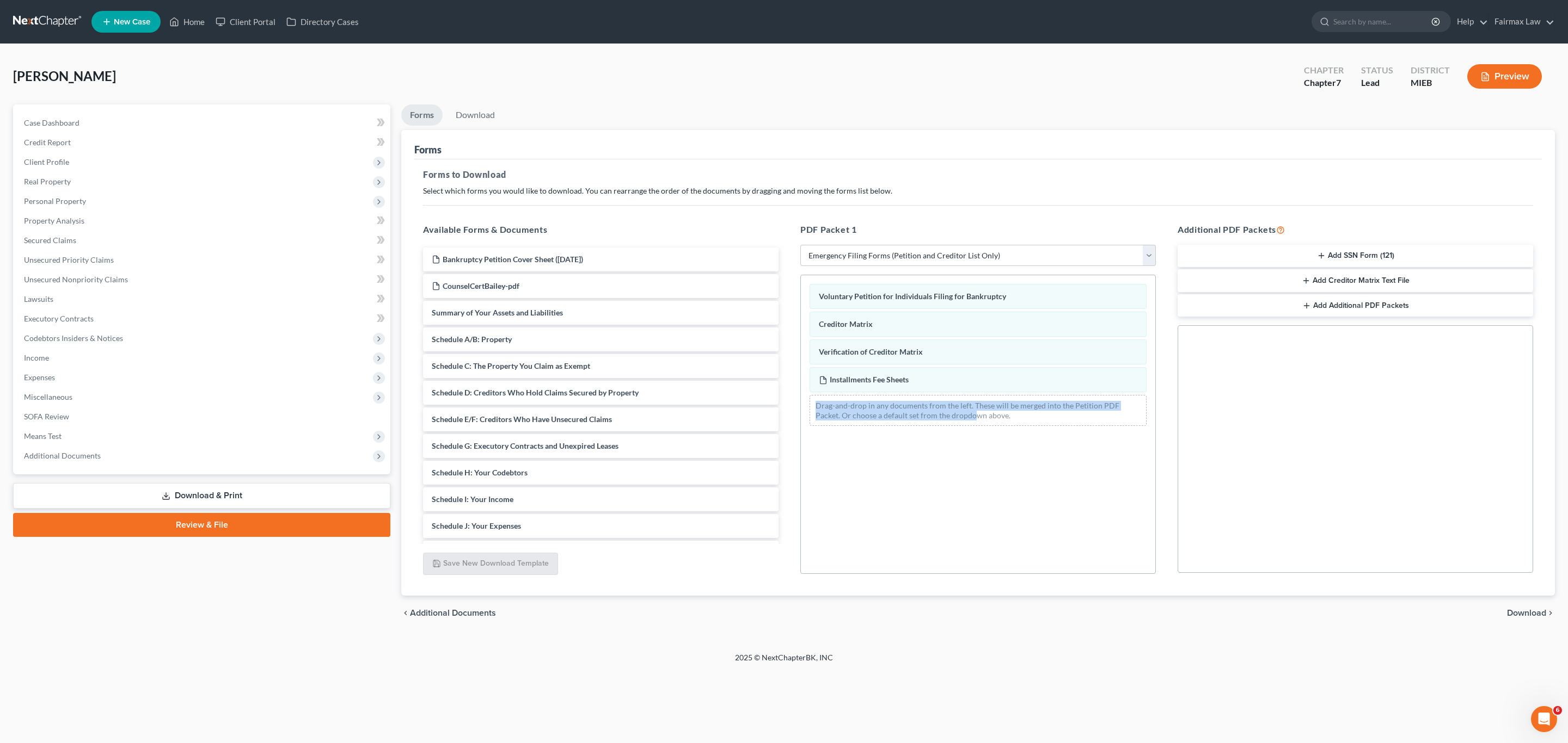
drag, startPoint x: 948, startPoint y: 436, endPoint x: 944, endPoint y: 395, distance: 41.2
click at [934, 388] on div "Voluntary Petition for Individuals Filing for Bankruptcy Creditor Matrix Verifi…" at bounding box center [978, 355] width 354 height 159
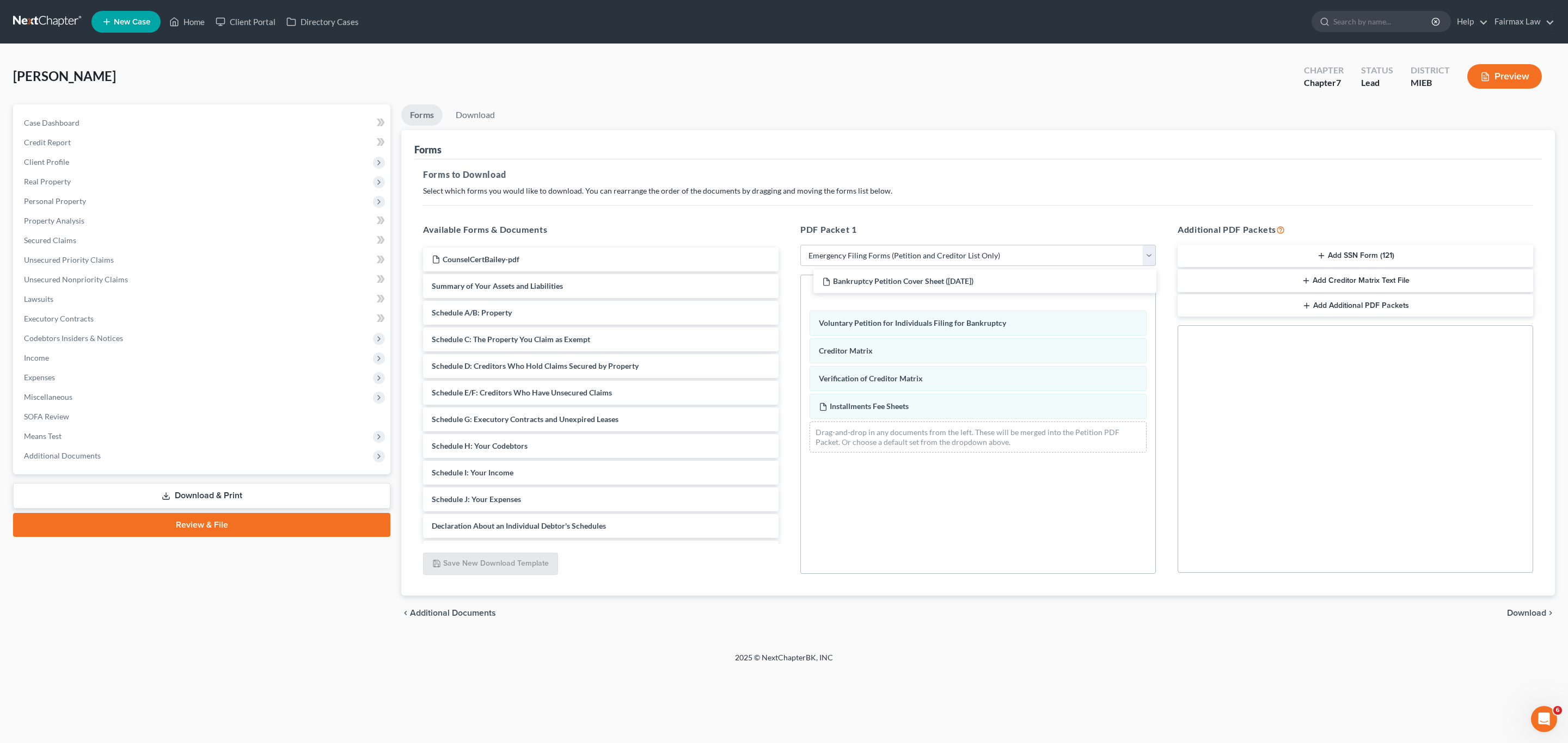
drag, startPoint x: 498, startPoint y: 259, endPoint x: 891, endPoint y: 284, distance: 393.8
click at [787, 281] on div "Bankruptcy Petition Cover Sheet (10/11/2025) Bankruptcy Petition Cover Sheet (1…" at bounding box center [600, 459] width 373 height 424
click at [1307, 260] on button "Add SSN Form (121)" at bounding box center [1355, 256] width 356 height 23
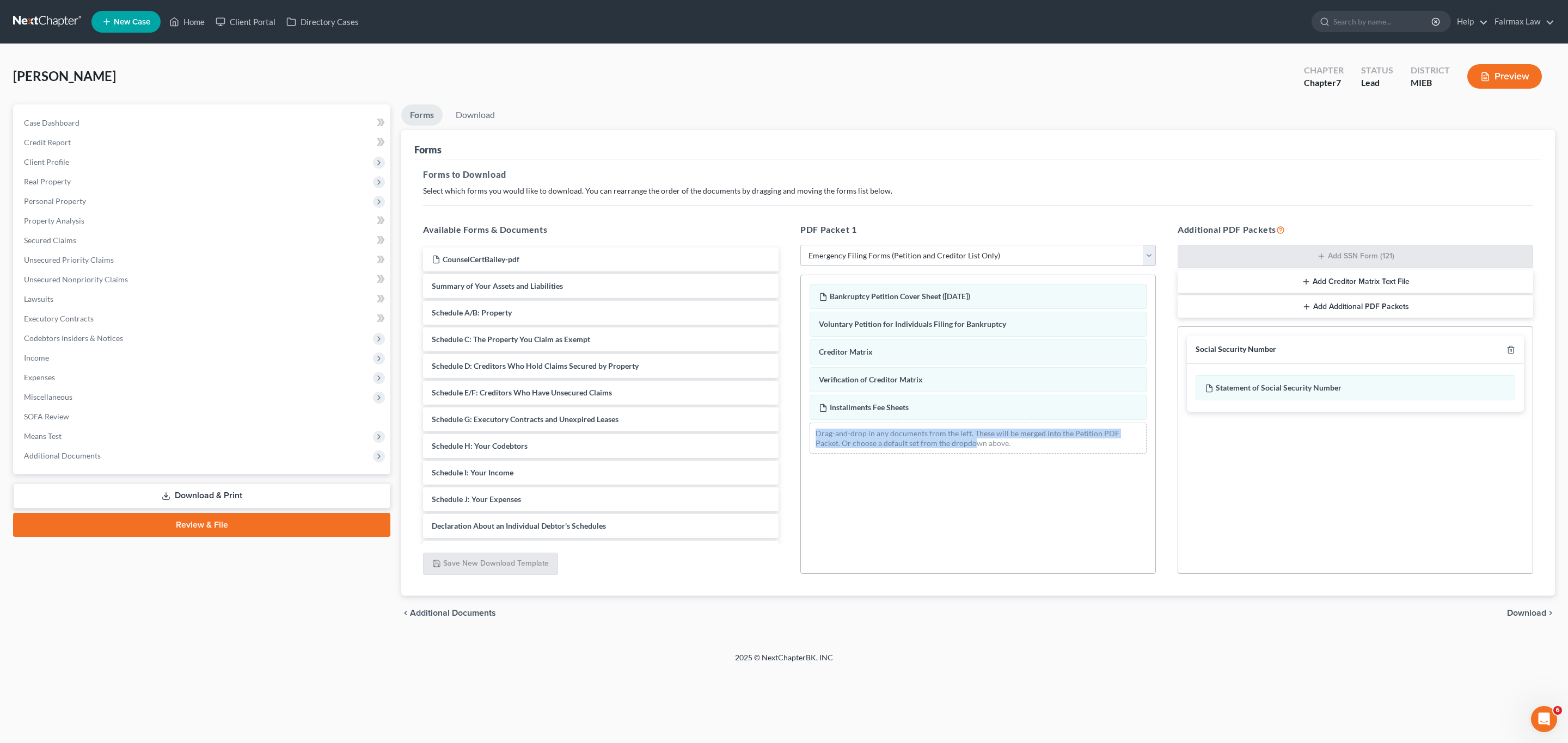
click at [1526, 616] on span "Download" at bounding box center [1526, 613] width 40 height 9
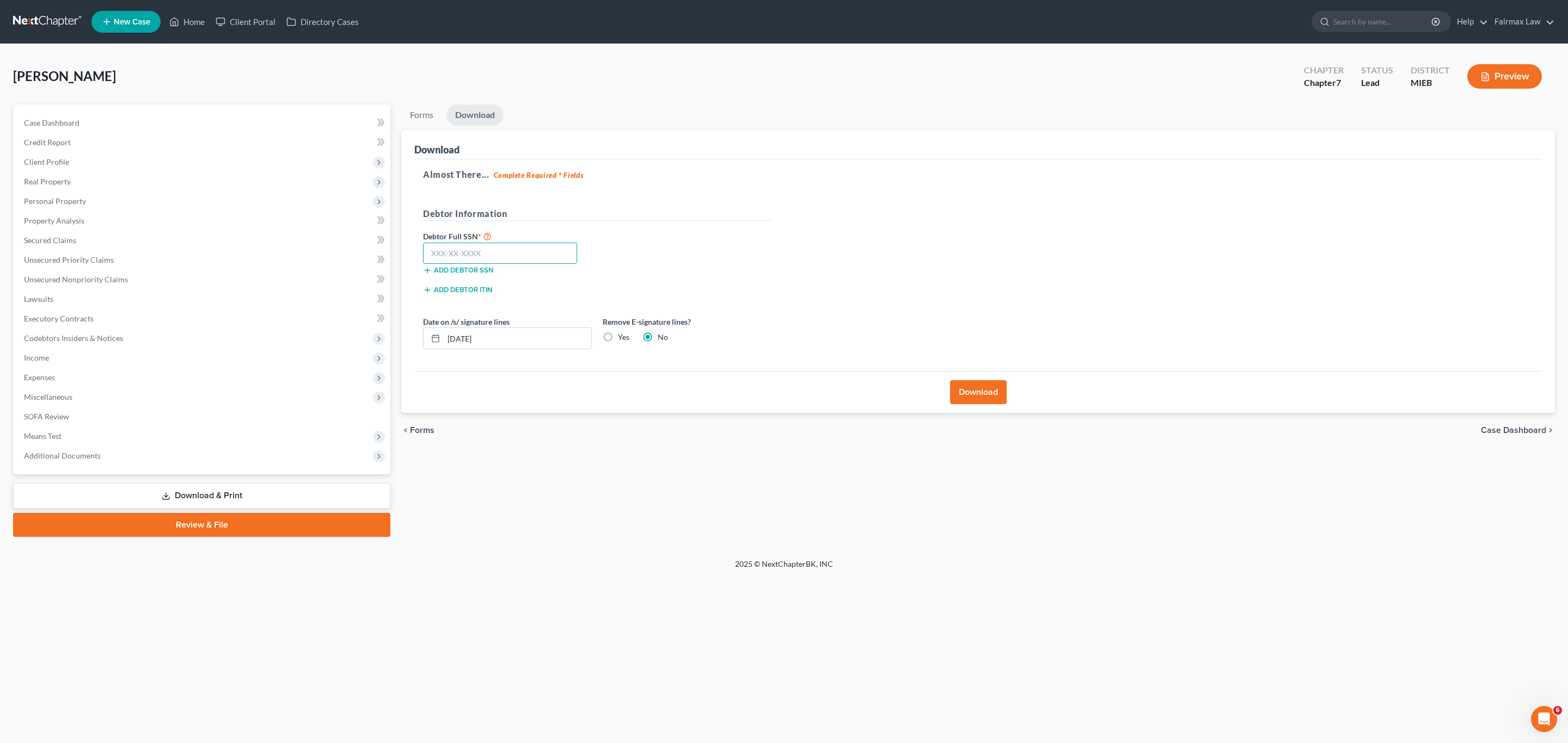
click at [523, 246] on input "text" at bounding box center [500, 254] width 154 height 22
paste input "372-15-4716"
type input "372-15-4716"
click at [973, 389] on button "Download" at bounding box center [978, 392] width 56 height 24
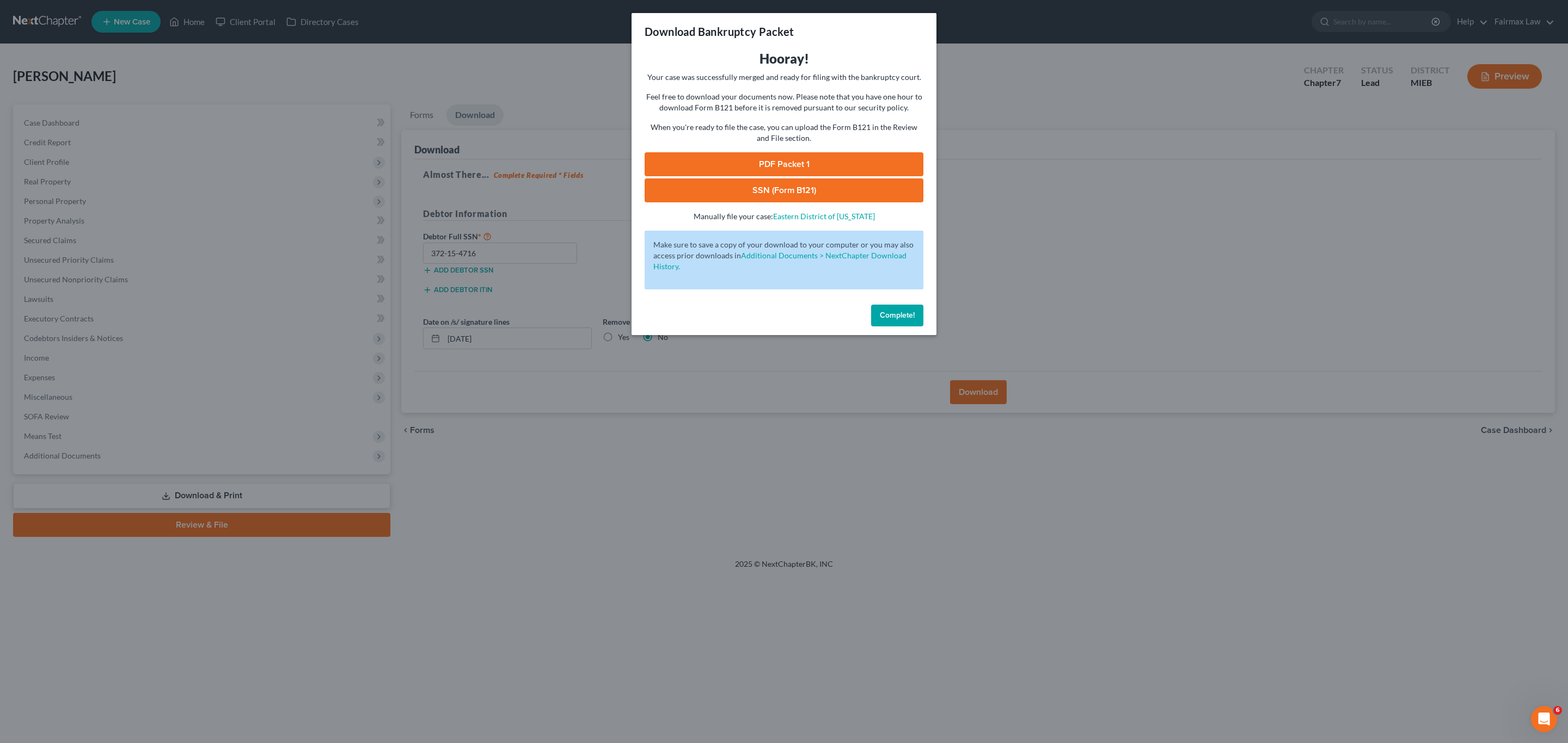
click at [758, 162] on link "PDF Packet 1" at bounding box center [784, 164] width 279 height 24
click at [737, 195] on link "SSN (Form B121)" at bounding box center [784, 191] width 279 height 24
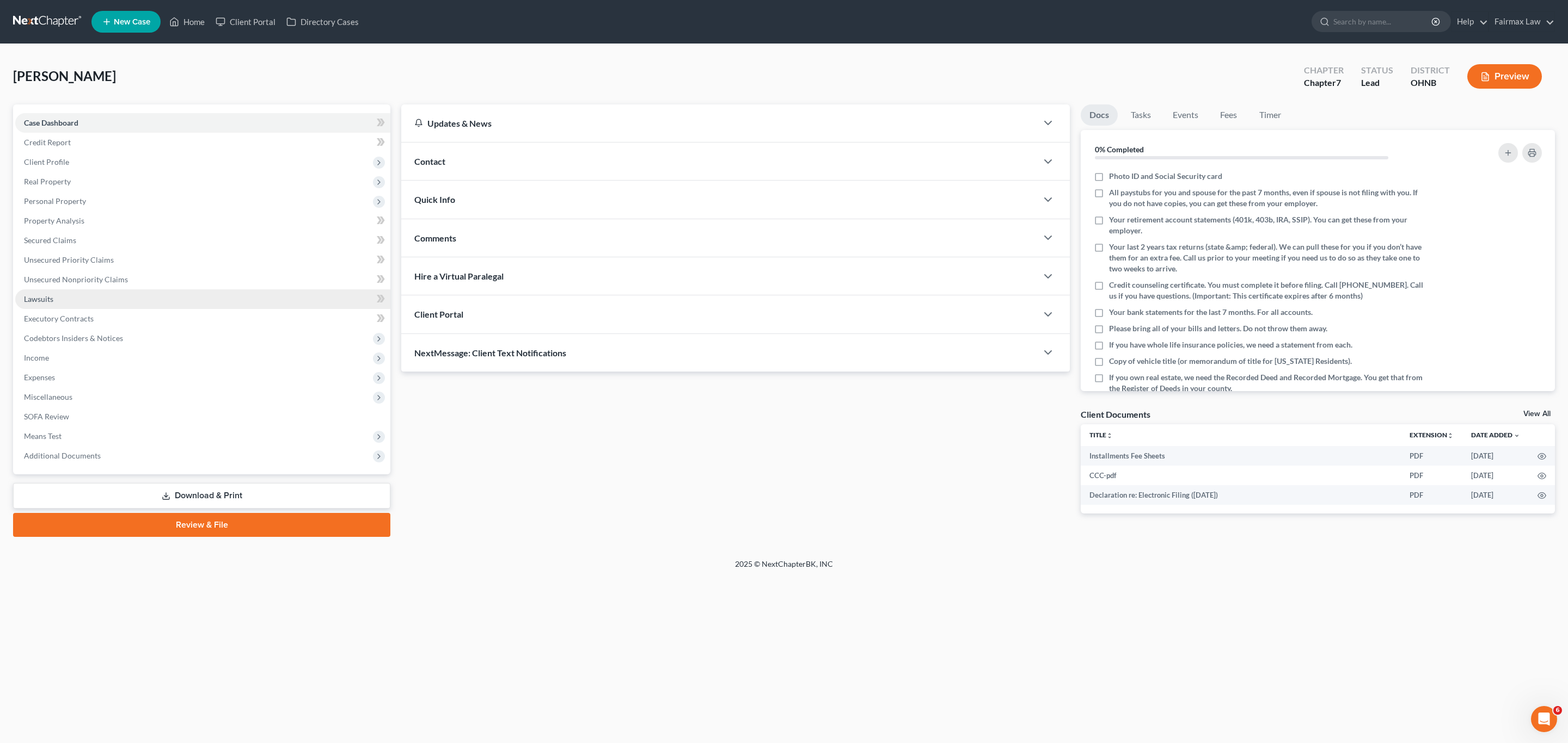
click at [57, 296] on link "Lawsuits" at bounding box center [202, 299] width 375 height 20
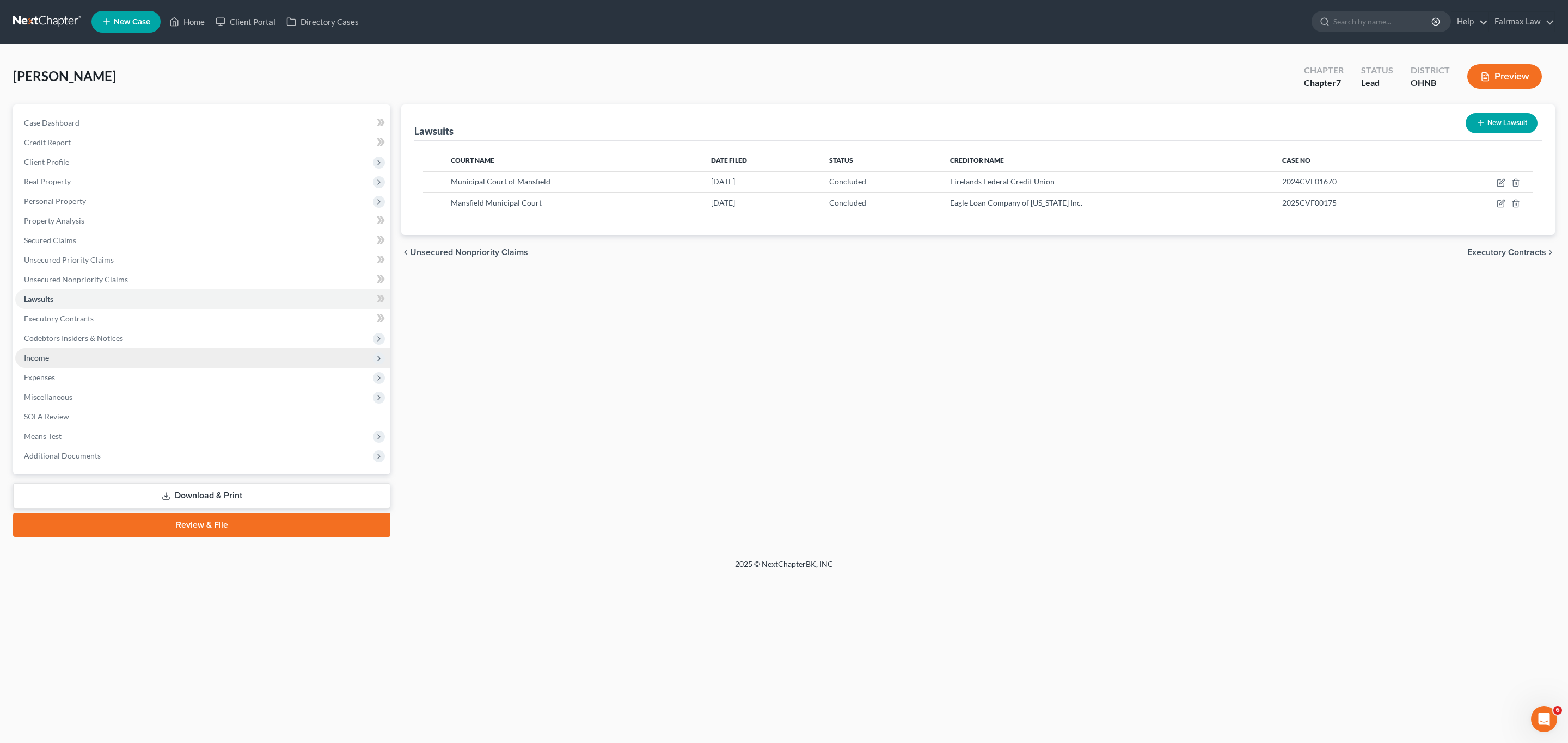
click at [46, 359] on span "Income" at bounding box center [36, 357] width 25 height 9
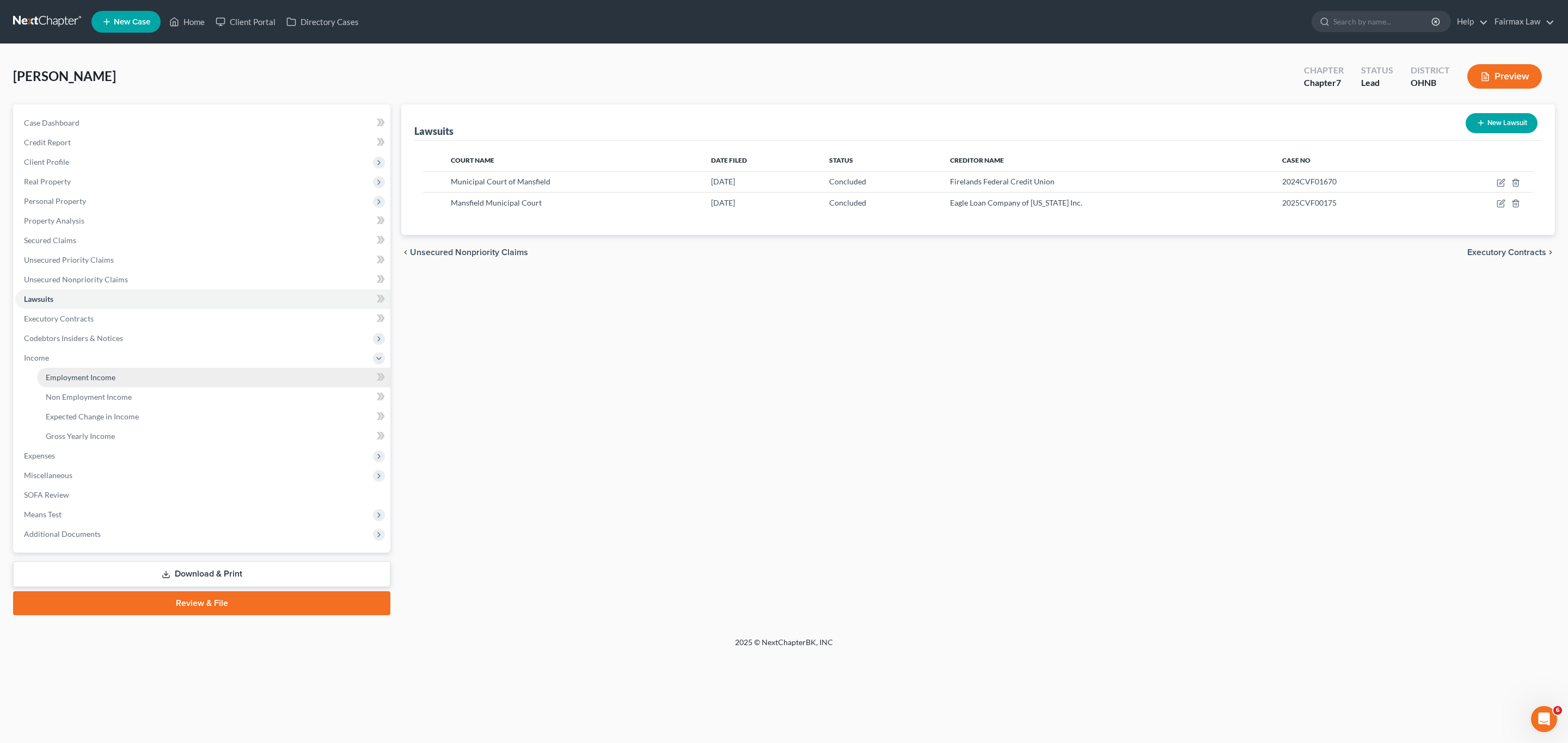
click at [68, 380] on span "Employment Income" at bounding box center [80, 376] width 69 height 9
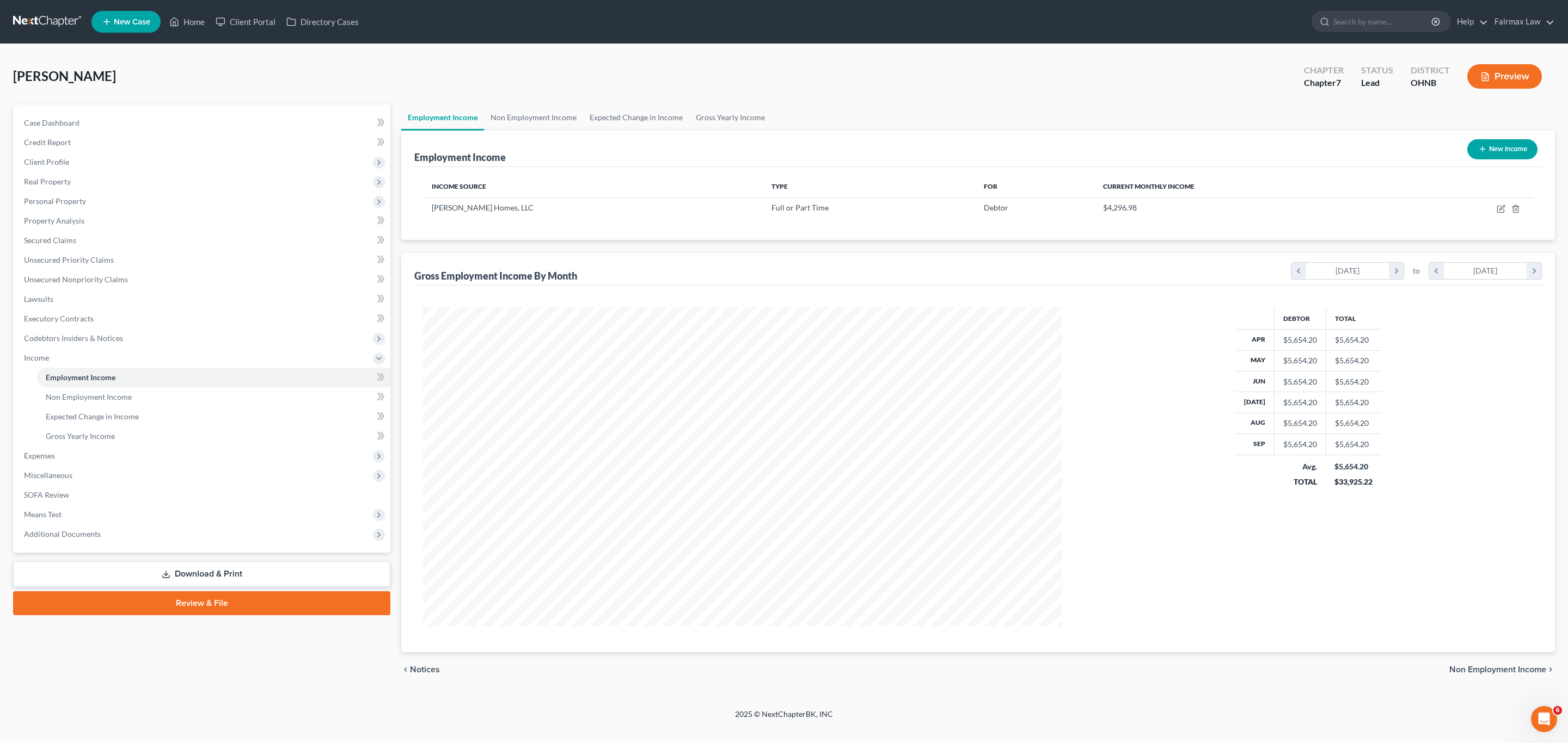
scroll to position [318, 659]
click at [730, 123] on link "Gross Yearly Income" at bounding box center [730, 118] width 82 height 26
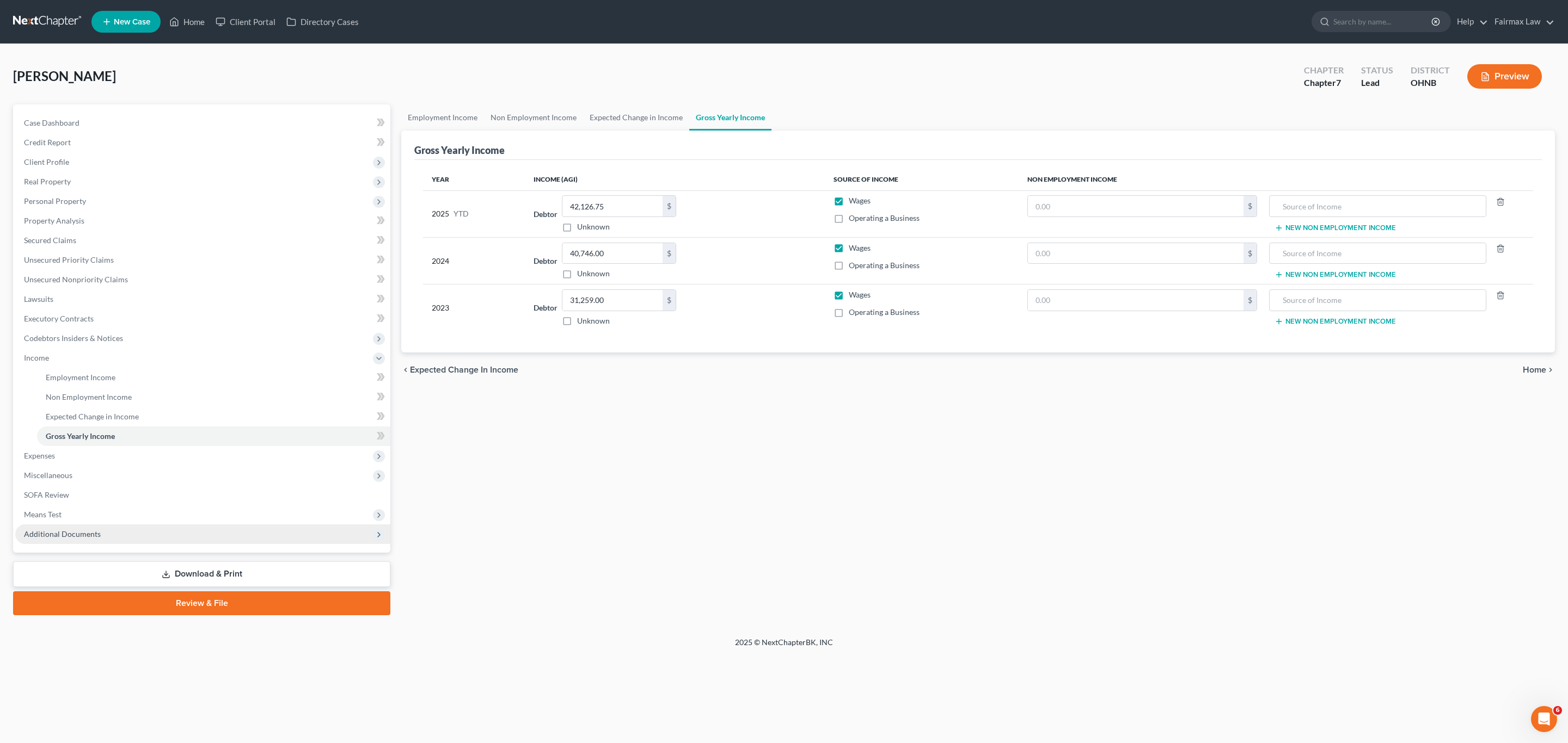
click at [97, 534] on span "Additional Documents" at bounding box center [62, 534] width 77 height 9
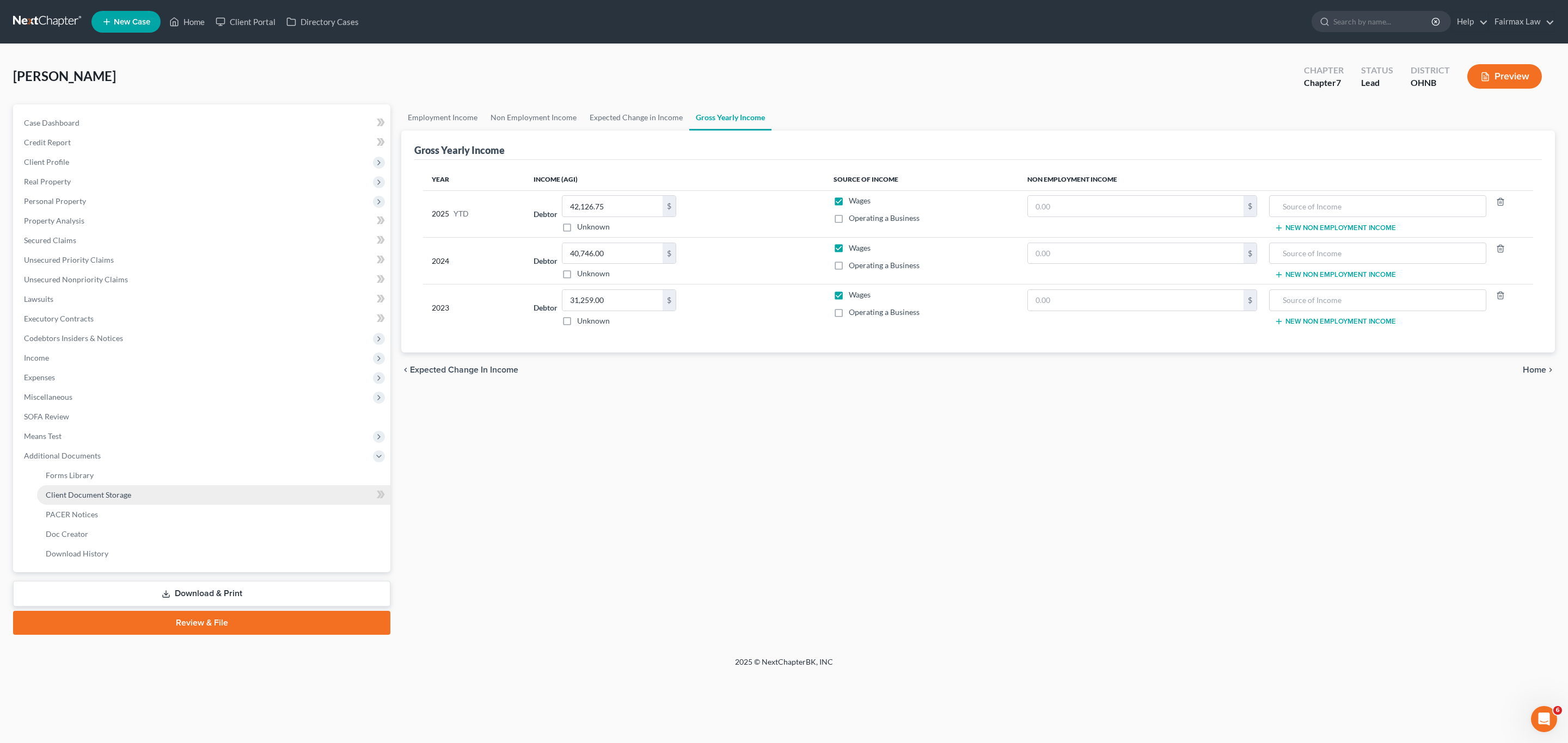
click at [126, 498] on span "Client Document Storage" at bounding box center [88, 494] width 85 height 9
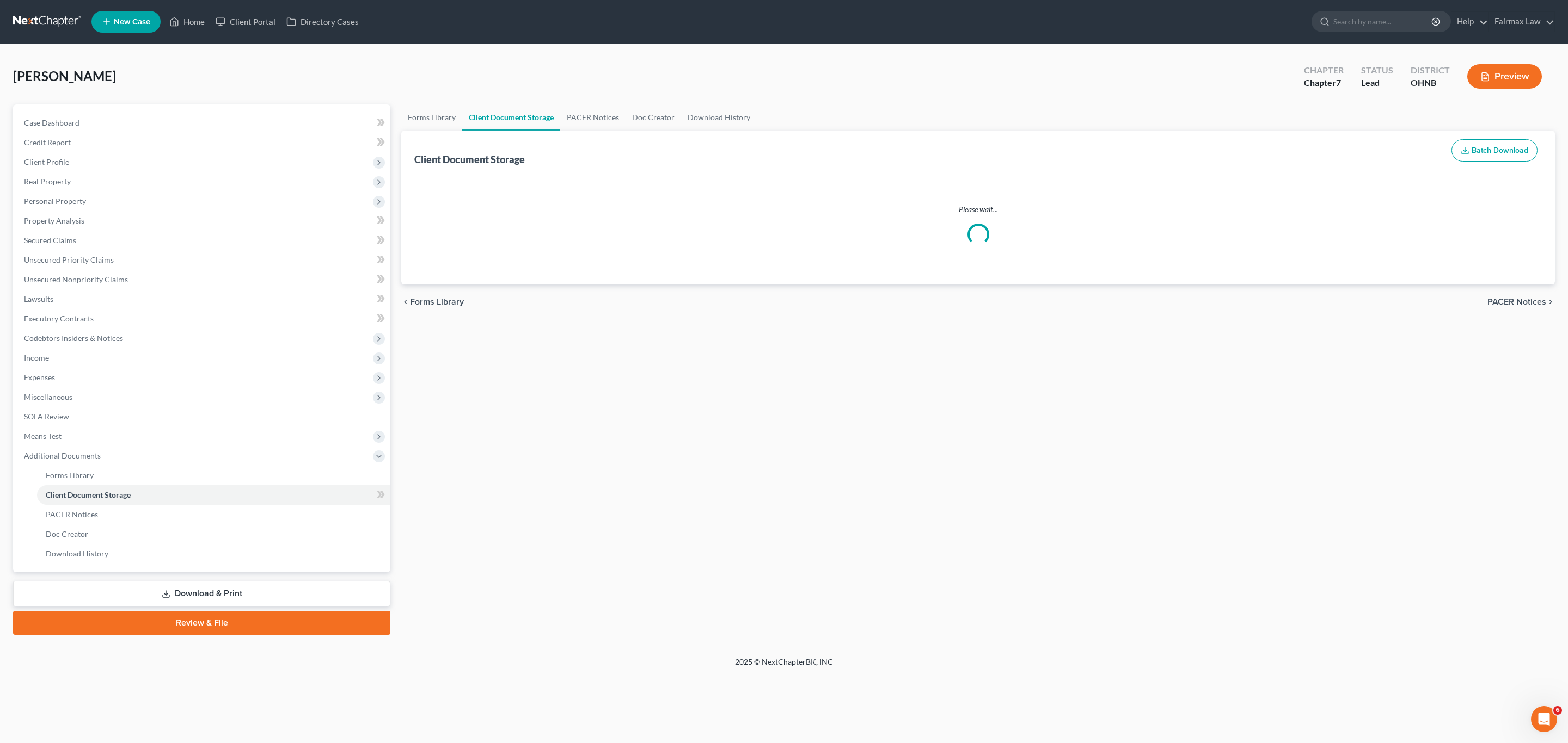
select select "16"
select select "5"
select select "24"
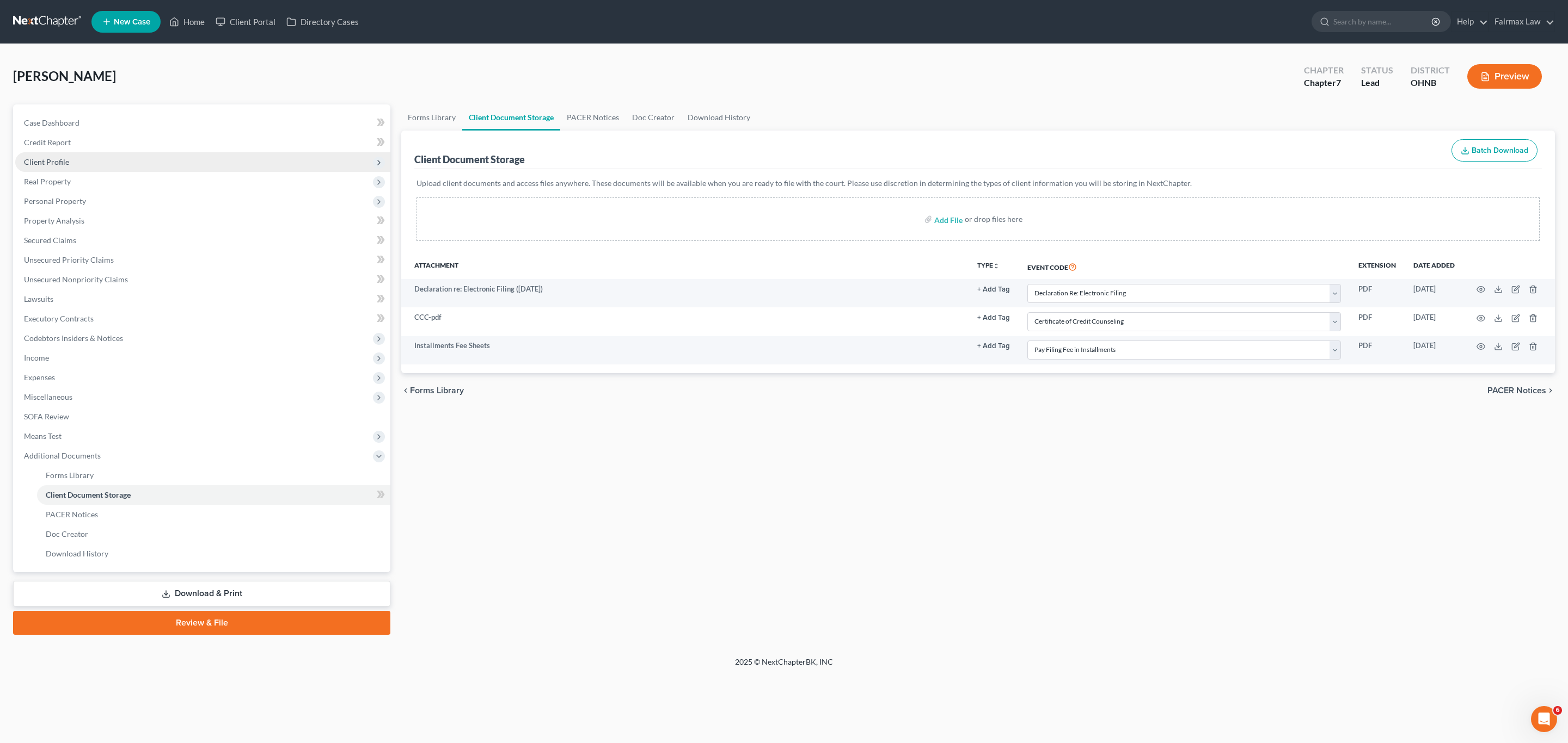
click at [55, 164] on span "Client Profile" at bounding box center [46, 161] width 45 height 9
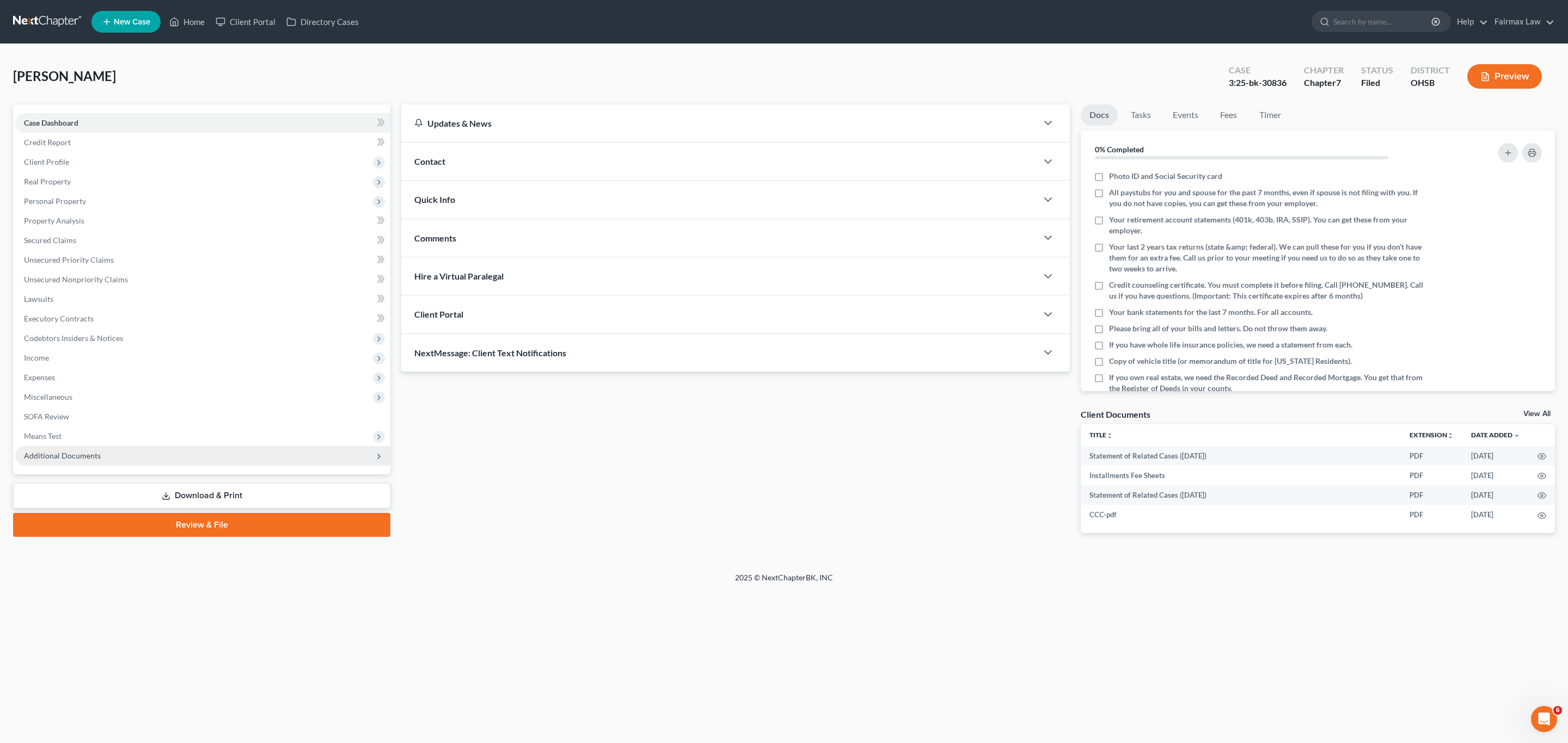
click at [71, 454] on span "Additional Documents" at bounding box center [62, 454] width 77 height 9
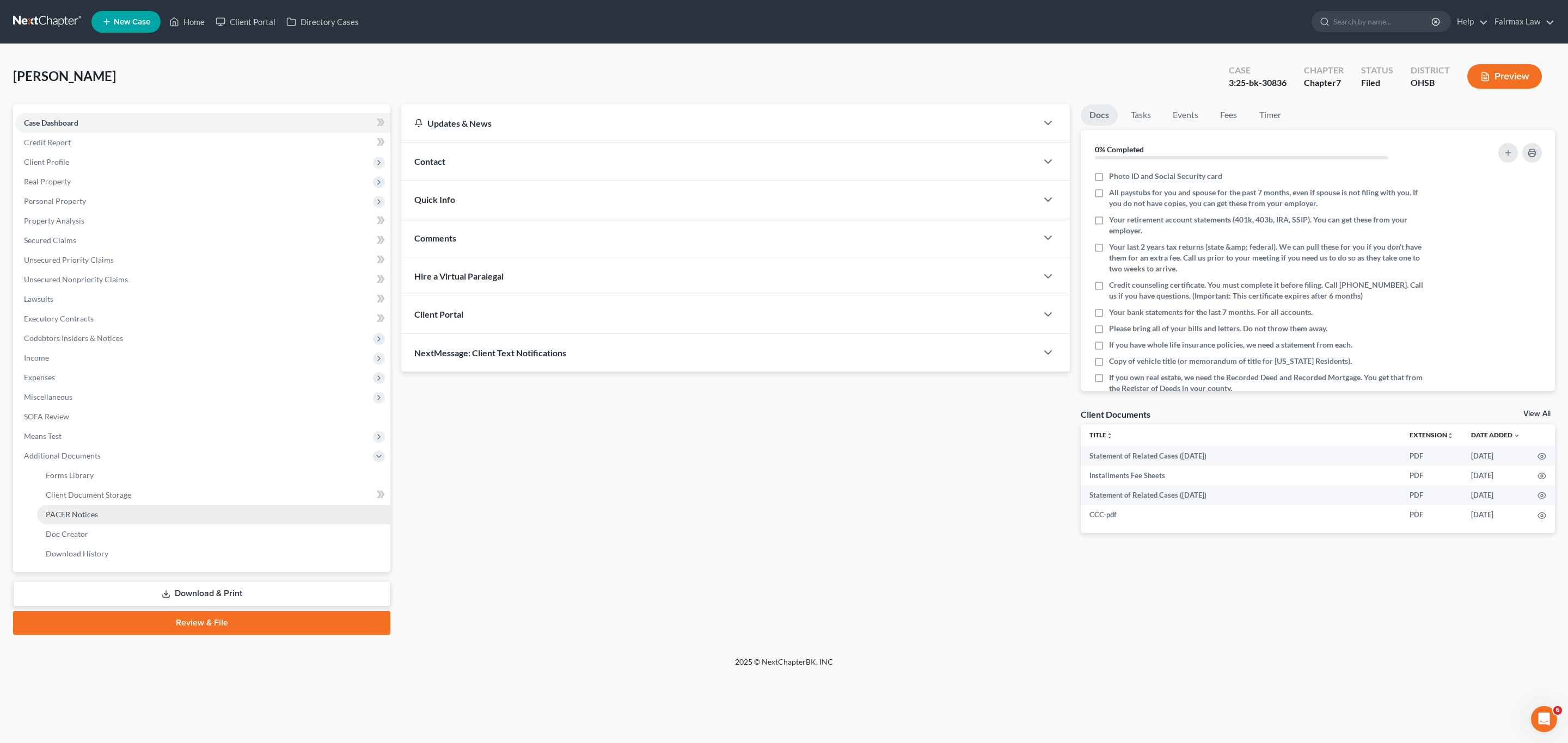
click at [87, 514] on span "PACER Notices" at bounding box center [71, 514] width 52 height 9
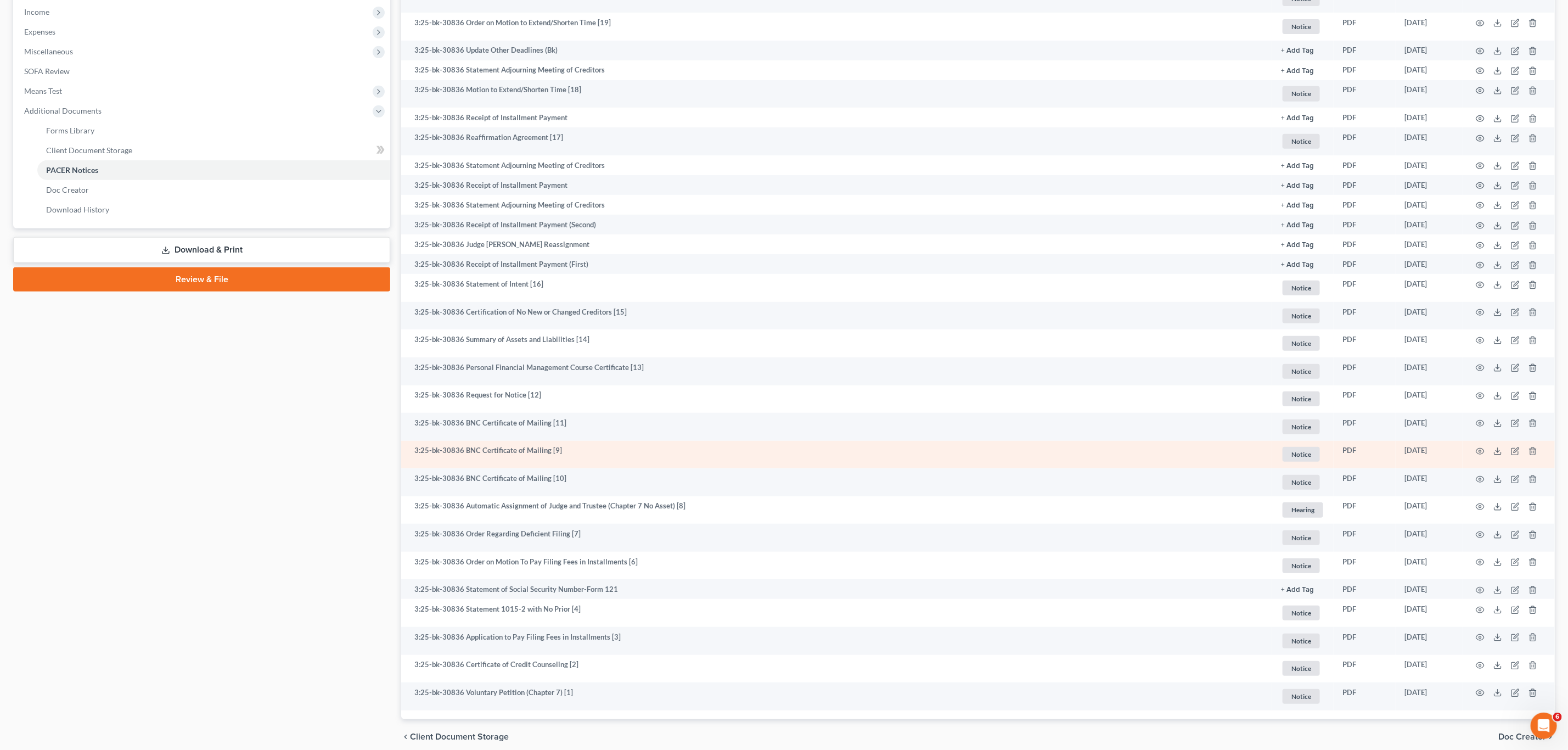
scroll to position [312, 0]
